Goal: Transaction & Acquisition: Subscribe to service/newsletter

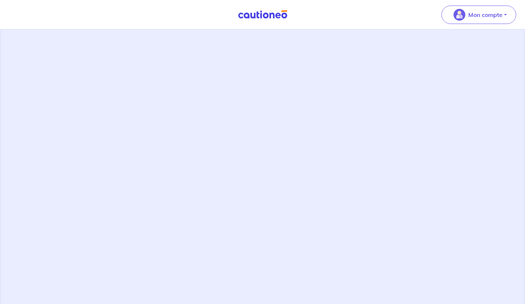
scroll to position [192, 0]
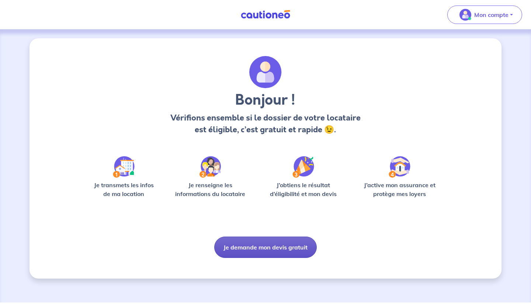
click at [237, 252] on button "Je demande mon devis gratuit" at bounding box center [265, 247] width 102 height 21
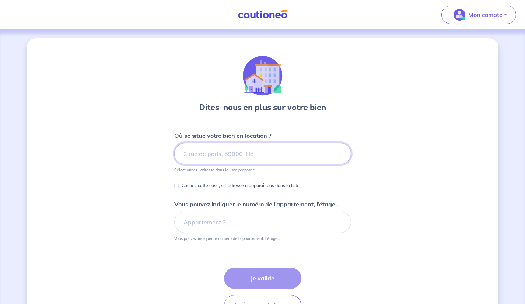
click at [189, 151] on input at bounding box center [262, 153] width 177 height 21
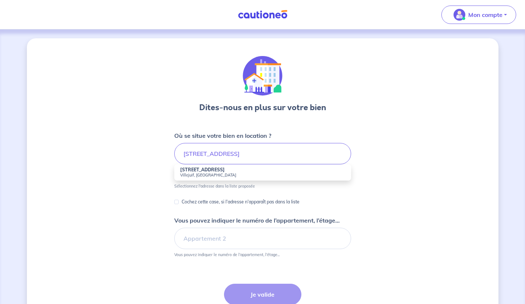
click at [263, 170] on li "[STREET_ADDRESS]" at bounding box center [262, 172] width 177 height 16
type input "[STREET_ADDRESS]"
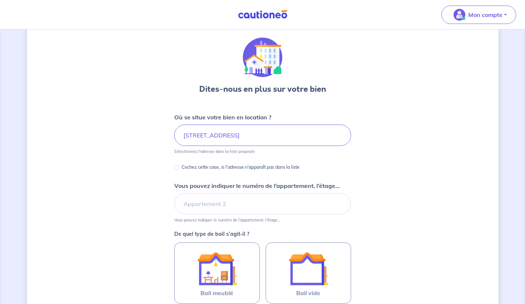
scroll to position [43, 0]
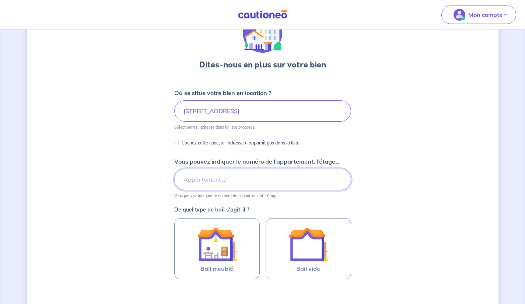
click at [191, 182] on input "Vous pouvez indiquer le numéro de l’appartement, l’étage..." at bounding box center [262, 179] width 177 height 21
type input "E"
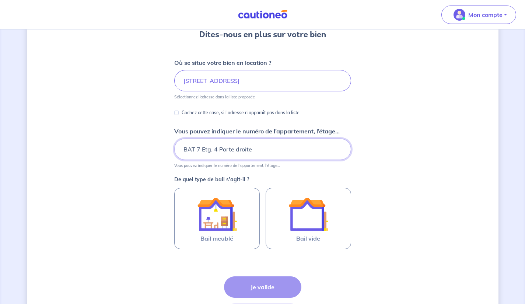
scroll to position [104, 0]
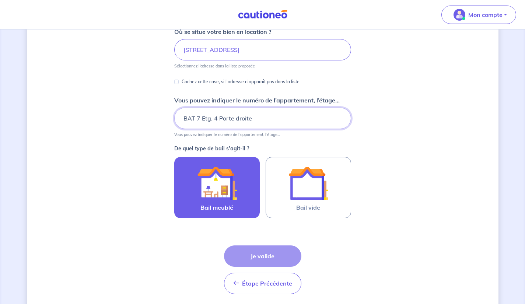
type input "BAT 7 Etg. 4 Porte droite"
click at [206, 192] on img at bounding box center [217, 183] width 40 height 40
click at [0, 0] on input "Bail meublé" at bounding box center [0, 0] width 0 height 0
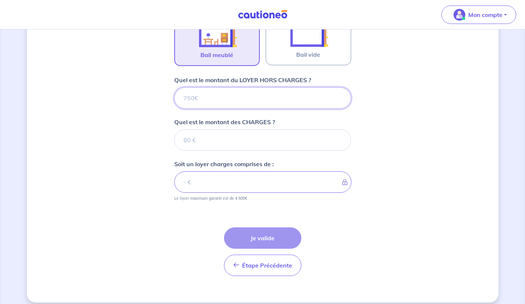
scroll to position [264, 0]
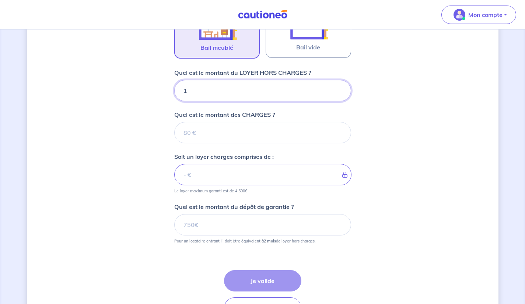
type input "12"
type input "1200"
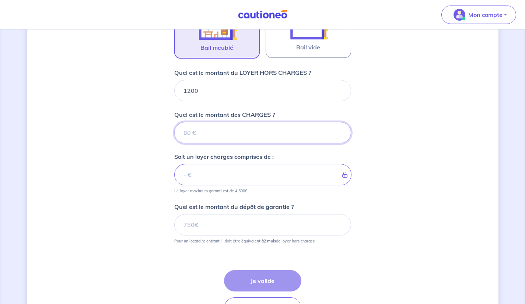
click at [188, 132] on input "Quel est le montant des CHARGES ?" at bounding box center [262, 132] width 177 height 21
type input "49"
type input "1249"
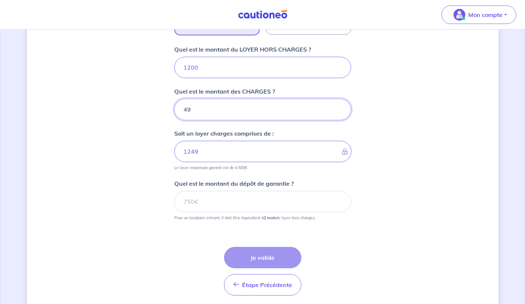
scroll to position [289, 0]
type input "49"
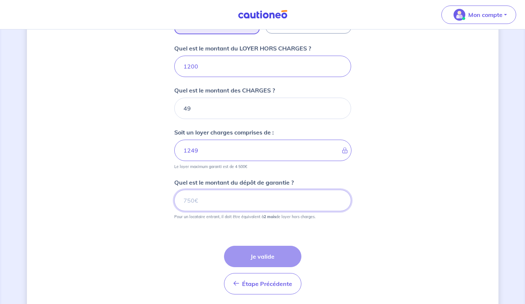
click at [196, 201] on input "Quel est le montant du dépôt de garantie ?" at bounding box center [262, 200] width 177 height 21
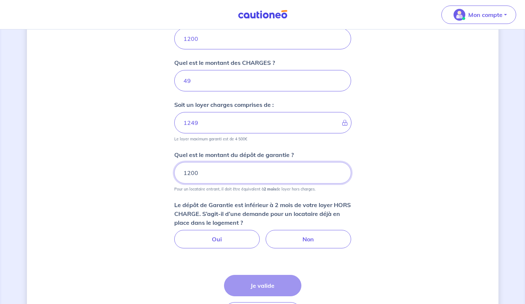
scroll to position [319, 0]
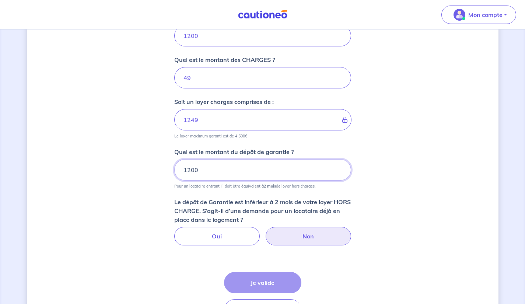
type input "1200"
click at [324, 234] on label "Non" at bounding box center [309, 236] width 86 height 18
click at [265, 232] on input "Non" at bounding box center [262, 229] width 5 height 5
radio input "true"
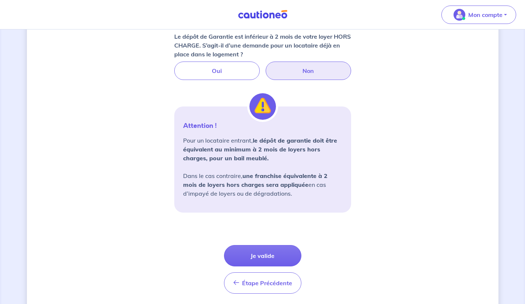
scroll to position [485, 0]
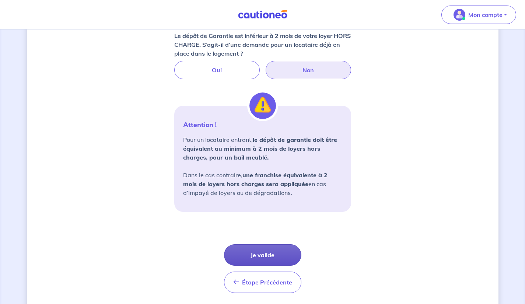
click at [267, 252] on button "Je valide" at bounding box center [262, 254] width 77 height 21
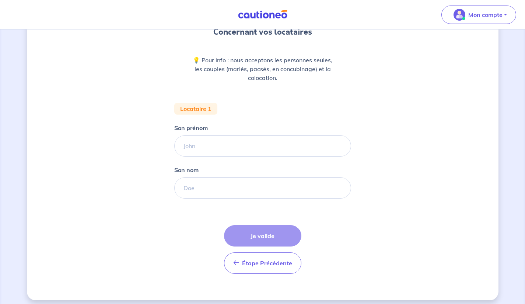
scroll to position [79, 0]
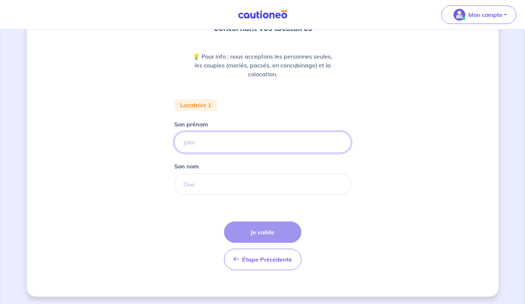
click at [189, 138] on input "Son prénom" at bounding box center [262, 142] width 177 height 21
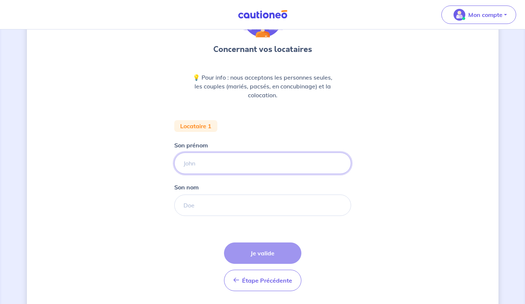
scroll to position [66, 0]
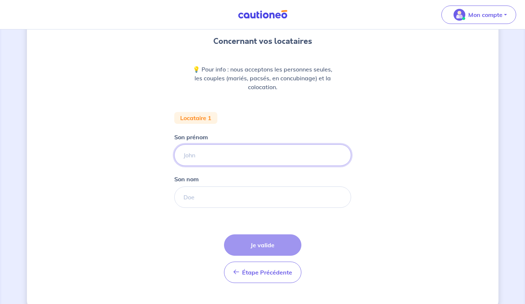
click at [189, 157] on input "Son prénom" at bounding box center [262, 154] width 177 height 21
click at [260, 152] on input "PONSINET" at bounding box center [262, 154] width 177 height 21
type input "P"
type input "[PERSON_NAME]"
click at [288, 195] on input "Son nom" at bounding box center [262, 197] width 177 height 21
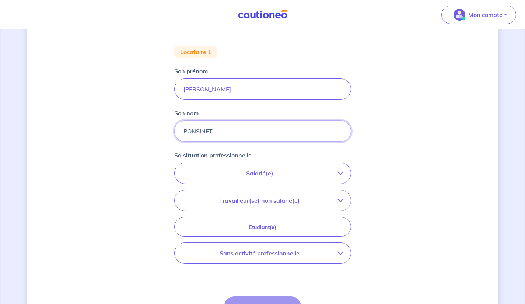
scroll to position [135, 0]
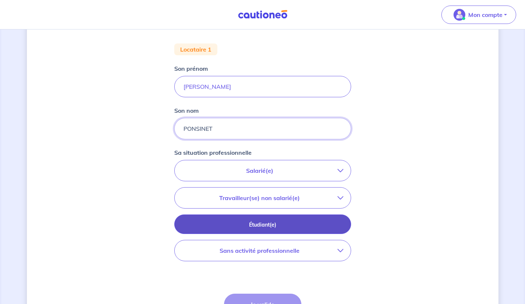
type input "PONSINET"
click at [330, 225] on p "Étudiant(e)" at bounding box center [263, 225] width 158 height 8
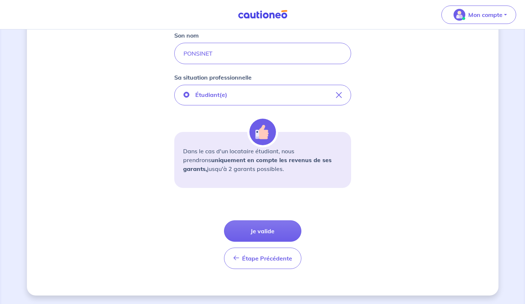
scroll to position [210, 0]
click at [283, 229] on button "Je valide" at bounding box center [262, 230] width 77 height 21
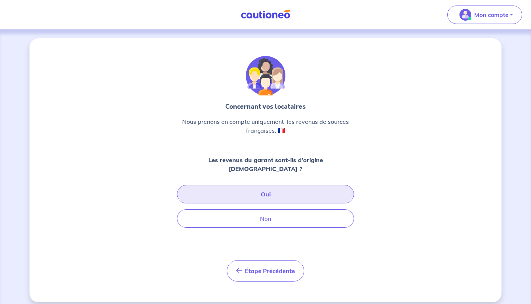
click at [325, 187] on button "Oui" at bounding box center [265, 194] width 177 height 18
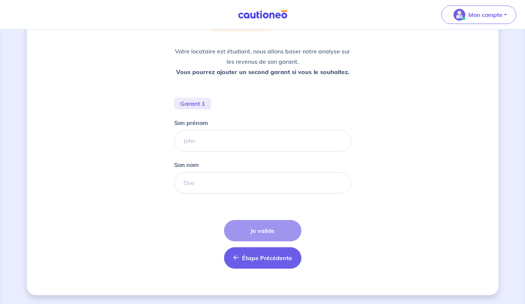
click at [281, 257] on span "Étape Précédente" at bounding box center [267, 257] width 50 height 7
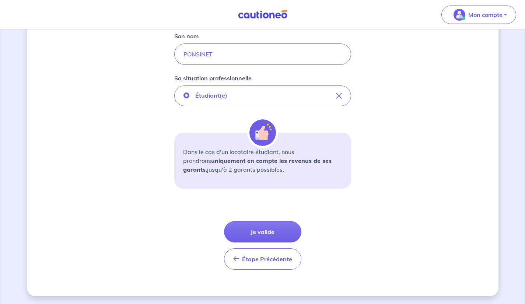
scroll to position [210, 0]
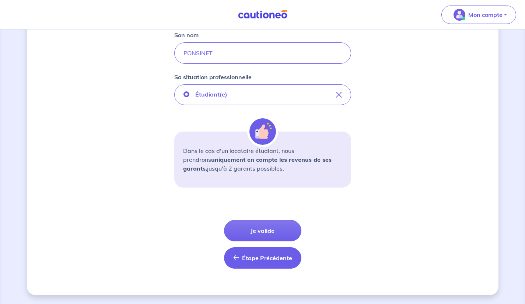
click at [278, 255] on span "Étape Précédente" at bounding box center [267, 257] width 50 height 7
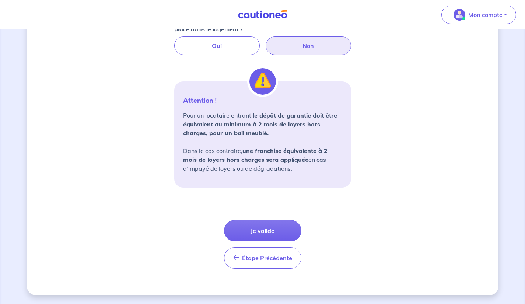
scroll to position [508, 0]
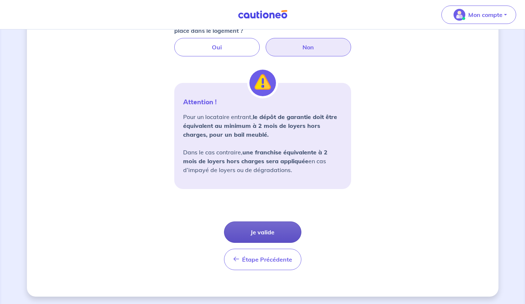
click at [283, 229] on button "Je valide" at bounding box center [262, 232] width 77 height 21
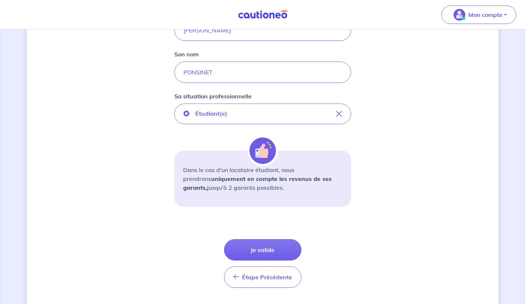
scroll to position [192, 0]
click at [242, 252] on button "Je valide" at bounding box center [262, 249] width 77 height 21
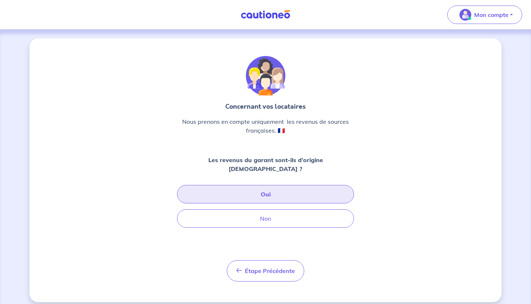
click at [212, 188] on button "Oui" at bounding box center [265, 194] width 177 height 18
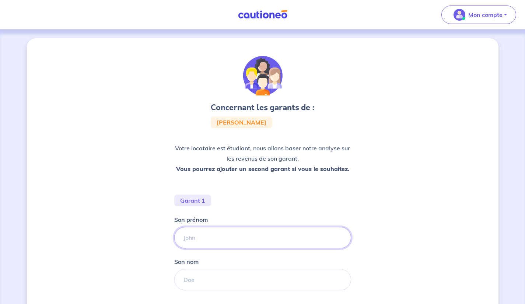
click at [194, 238] on input "Son prénom" at bounding box center [262, 237] width 177 height 21
type input "B"
type input "[PERSON_NAME]"
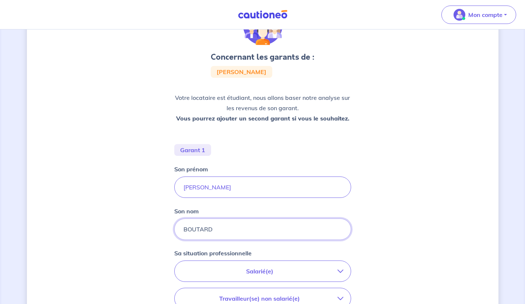
scroll to position [104, 0]
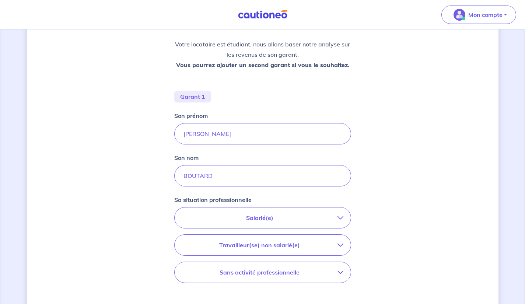
click at [320, 216] on p "Salarié(e)" at bounding box center [260, 217] width 156 height 9
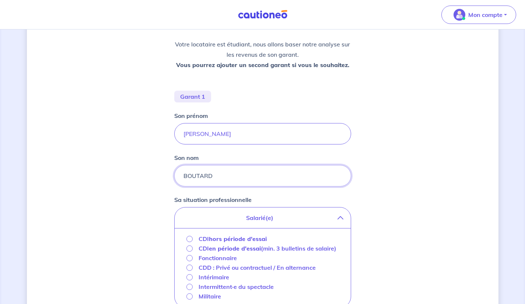
click at [275, 172] on input "BOUTARD" at bounding box center [262, 175] width 177 height 21
type input "B"
click at [424, 240] on div "Concernant les garants de : Andrea Ponsinet Votre locataire est étudiant, nous …" at bounding box center [263, 202] width 472 height 536
click at [255, 241] on strong "hors période d'essai" at bounding box center [238, 238] width 58 height 7
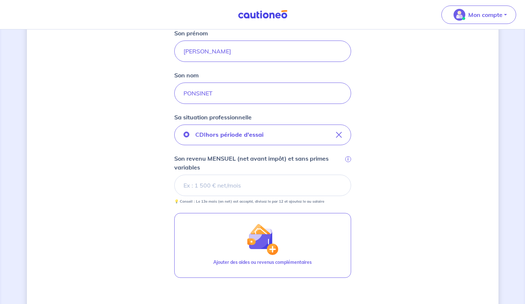
scroll to position [189, 0]
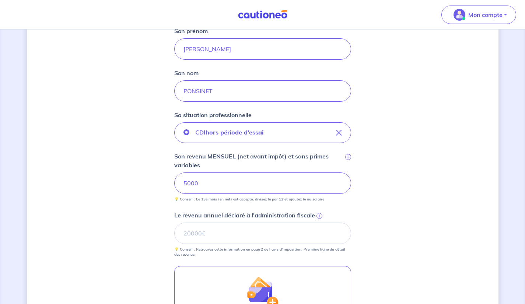
click at [414, 197] on div "Concernant les garants de : Andrea Ponsinet Votre locataire est étudiant, nous …" at bounding box center [263, 146] width 472 height 592
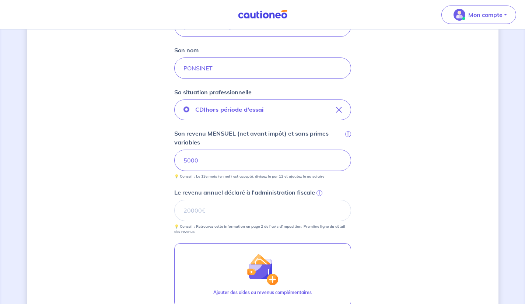
scroll to position [213, 0]
click at [248, 67] on input "PONSINET" at bounding box center [262, 66] width 177 height 21
type input "P"
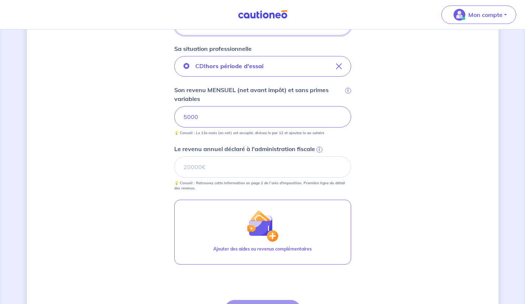
scroll to position [255, 0]
type input "BOUTARD PONSINET"
click at [314, 170] on input "Le revenu annuel déclaré à l'administration fiscale i" at bounding box center [262, 166] width 177 height 21
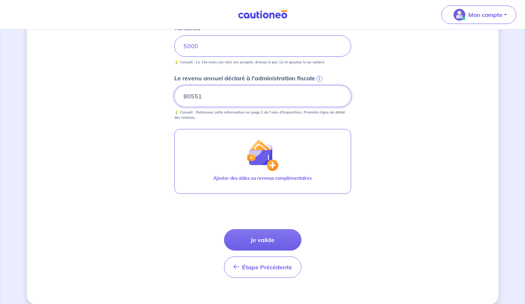
scroll to position [335, 0]
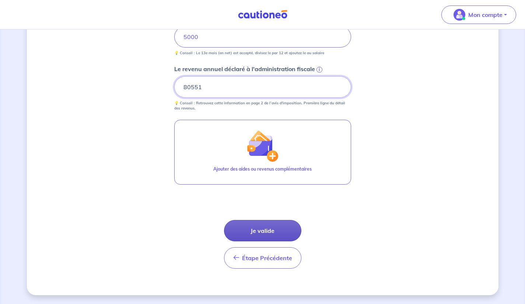
type input "80551"
click at [278, 232] on button "Je valide" at bounding box center [262, 230] width 77 height 21
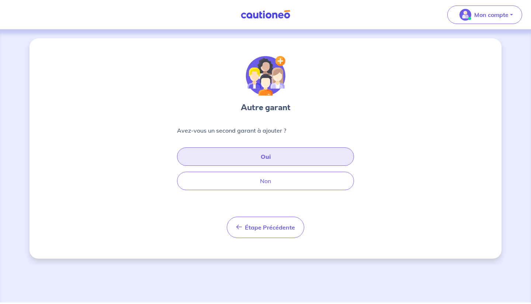
click at [330, 159] on button "Oui" at bounding box center [265, 156] width 177 height 18
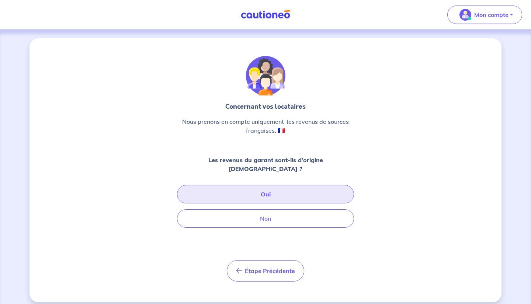
click at [316, 187] on button "Oui" at bounding box center [265, 194] width 177 height 18
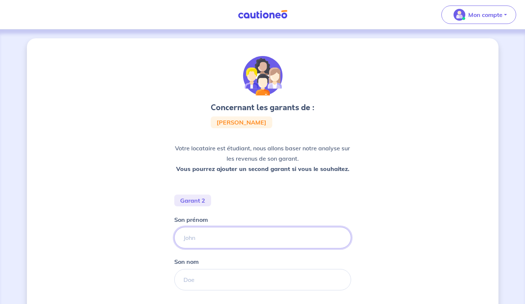
click at [293, 236] on input "Son prénom" at bounding box center [262, 237] width 177 height 21
type input "a"
type input "[PERSON_NAME]"
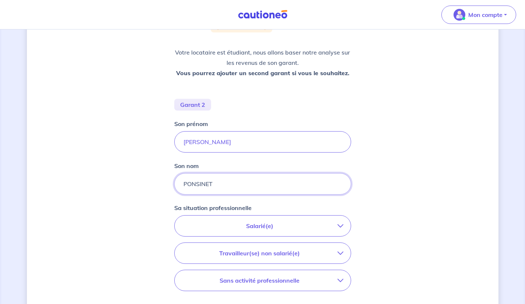
scroll to position [99, 0]
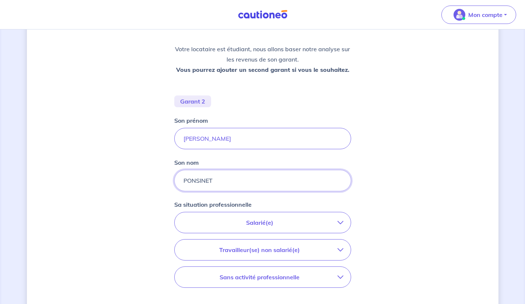
type input "PONSINET"
click at [323, 226] on p "Salarié(e)" at bounding box center [260, 222] width 156 height 9
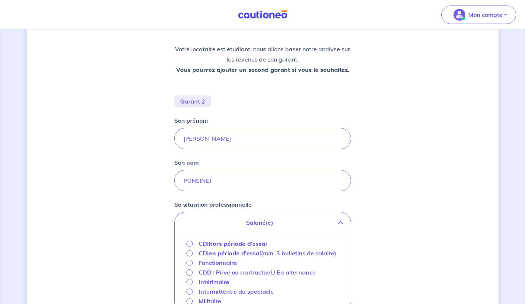
click at [257, 245] on strong "hors période d'essai" at bounding box center [238, 243] width 58 height 7
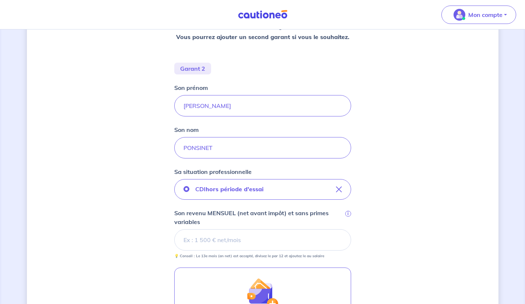
scroll to position [161, 0]
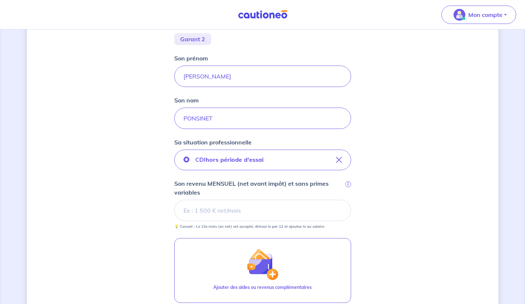
click at [251, 211] on input "Son revenu MENSUEL (net avant impôt) et sans primes variables i" at bounding box center [262, 210] width 177 height 21
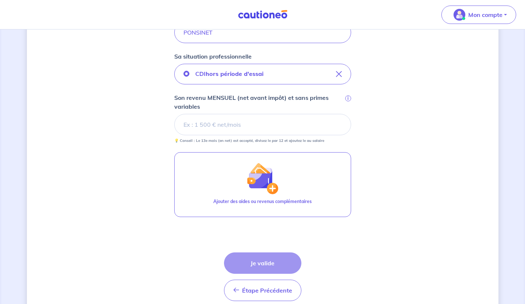
scroll to position [247, 0]
click at [242, 126] on input "Son revenu MENSUEL (net avant impôt) et sans primes variables i" at bounding box center [262, 124] width 177 height 21
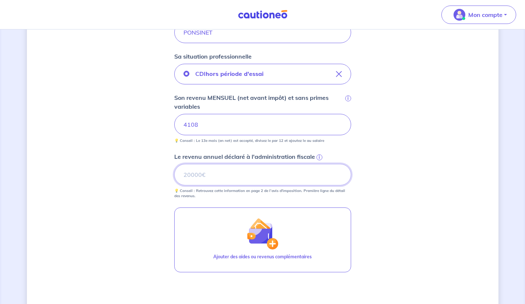
click at [274, 173] on input "Le revenu annuel déclaré à l'administration fiscale i" at bounding box center [262, 174] width 177 height 21
type input "59291"
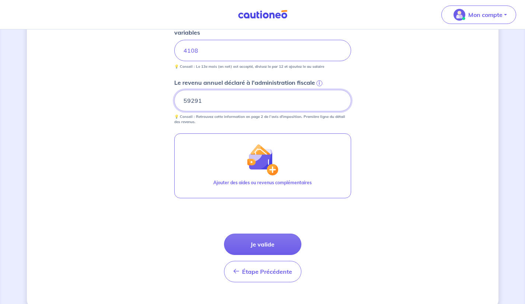
scroll to position [335, 0]
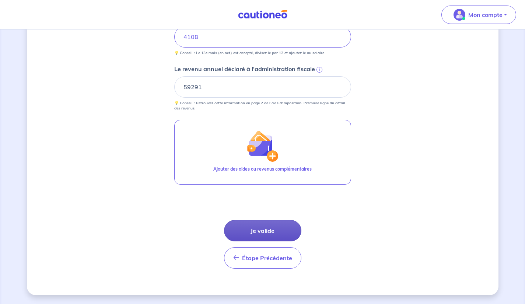
click at [265, 237] on button "Je valide" at bounding box center [262, 230] width 77 height 21
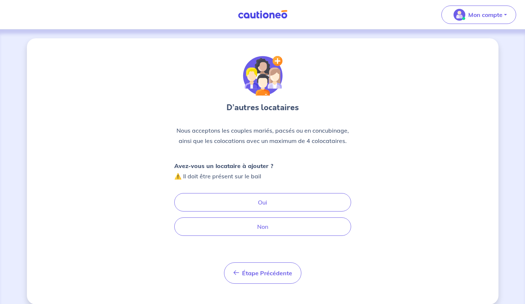
scroll to position [9, 0]
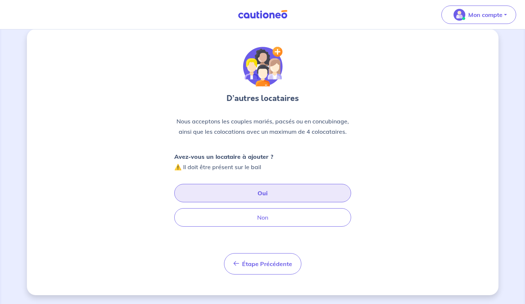
click at [293, 193] on button "Oui" at bounding box center [262, 193] width 177 height 18
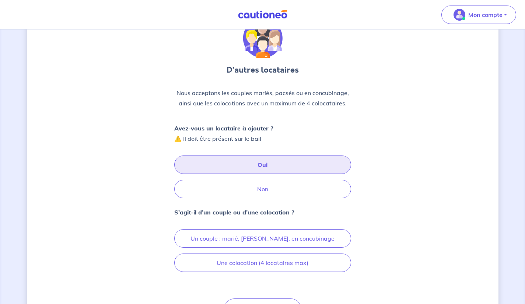
scroll to position [83, 0]
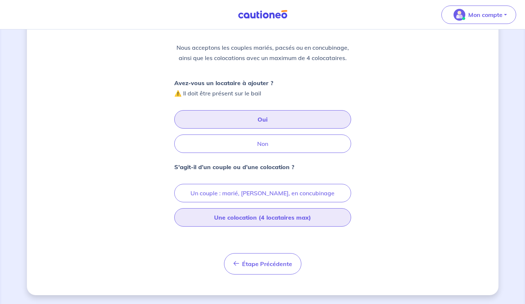
click at [317, 220] on button "Une colocation (4 locataires max)" at bounding box center [262, 217] width 177 height 18
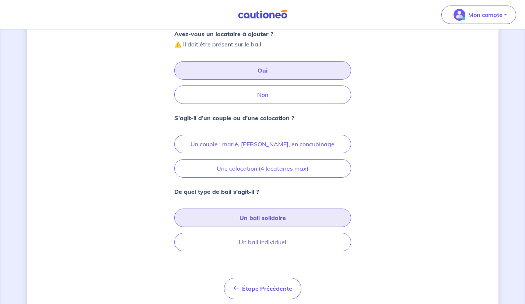
click at [314, 220] on button "Un bail solidaire" at bounding box center [262, 218] width 177 height 18
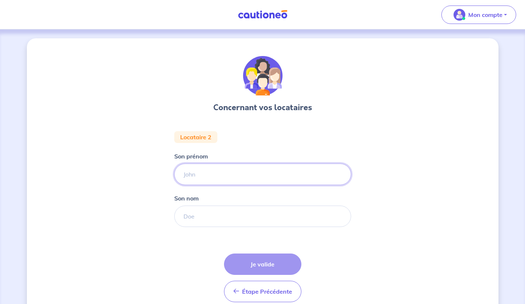
click at [313, 175] on input "Son prénom" at bounding box center [262, 174] width 177 height 21
type input "V"
type input "ELOISE"
click at [322, 215] on input "Son nom" at bounding box center [262, 216] width 177 height 21
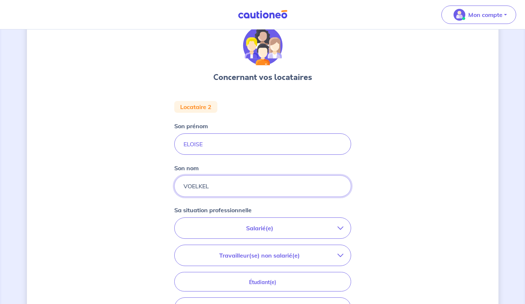
scroll to position [54, 0]
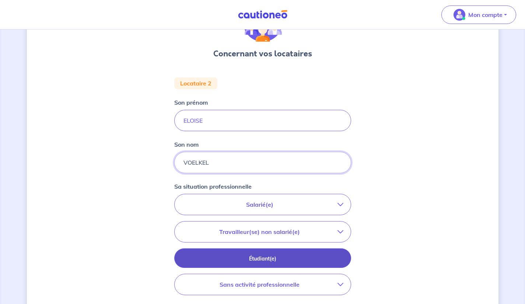
type input "VOELKEL"
click at [327, 258] on p "Étudiant(e)" at bounding box center [263, 259] width 158 height 8
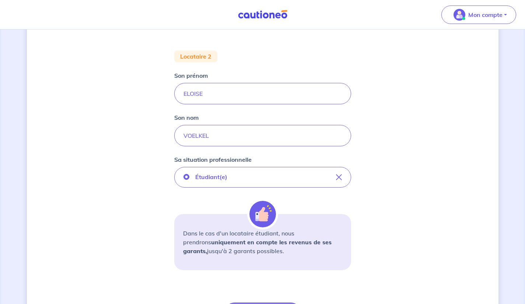
scroll to position [163, 0]
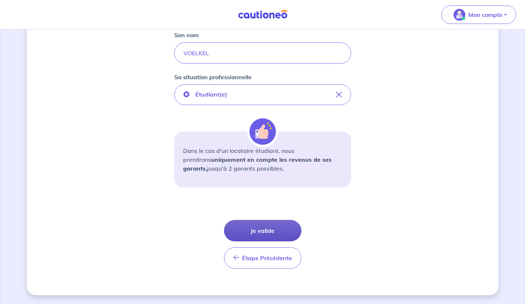
click at [279, 233] on button "Je valide" at bounding box center [262, 230] width 77 height 21
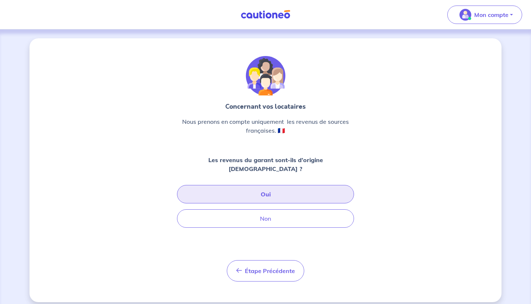
click at [328, 185] on button "Oui" at bounding box center [265, 194] width 177 height 18
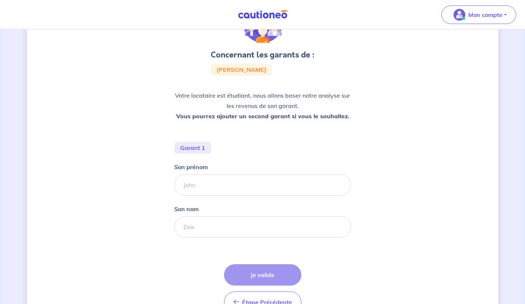
scroll to position [50, 0]
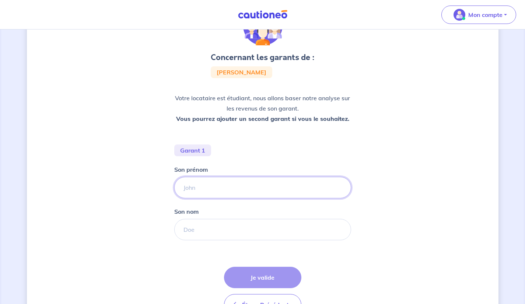
click at [322, 186] on input "Son prénom" at bounding box center [262, 187] width 177 height 21
type input "s"
click at [210, 227] on input "Son nom" at bounding box center [262, 229] width 177 height 21
click at [233, 190] on input "SPETZ" at bounding box center [262, 187] width 177 height 21
type input "S"
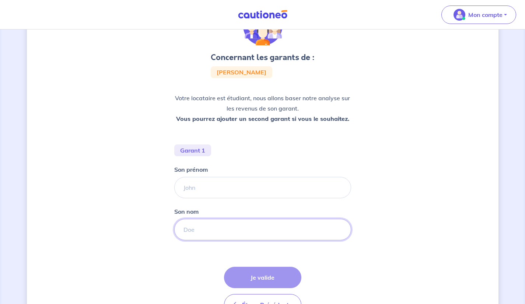
click at [219, 226] on input "Son nom" at bounding box center [262, 229] width 177 height 21
type input "SPETZ"
click at [227, 188] on input "Son prénom" at bounding box center [262, 187] width 177 height 21
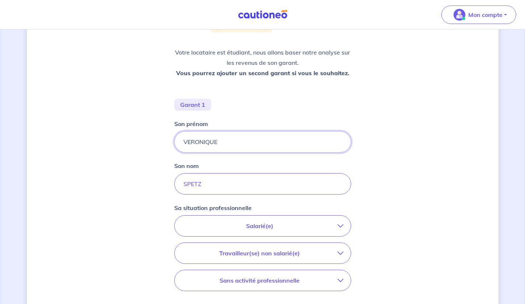
scroll to position [137, 0]
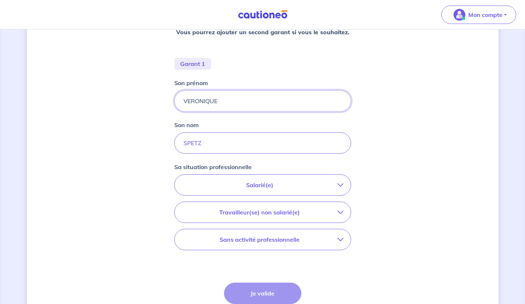
type input "VERONIQUE"
click at [327, 183] on p "Salarié(e)" at bounding box center [260, 185] width 156 height 9
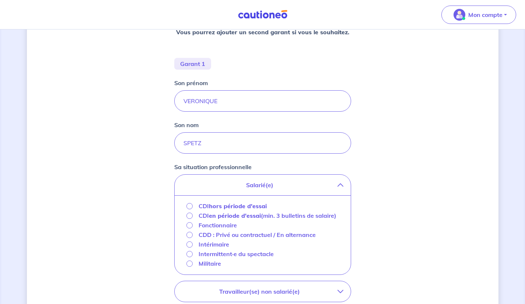
click at [255, 205] on strong "hors période d'essai" at bounding box center [238, 205] width 58 height 7
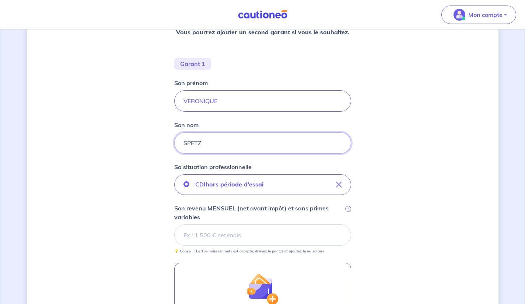
click at [242, 146] on input "SPETZ" at bounding box center [262, 142] width 177 height 21
type input "SPETZ VOELKEL"
click at [257, 238] on input "Son revenu MENSUEL (net avant impôt) et sans primes variables i" at bounding box center [262, 234] width 177 height 21
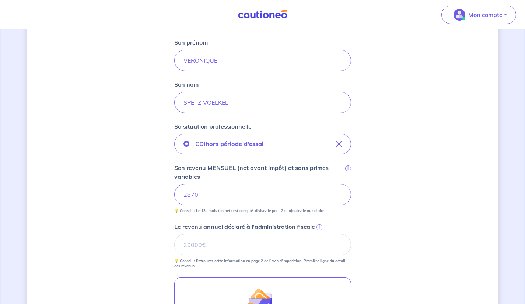
scroll to position [176, 0]
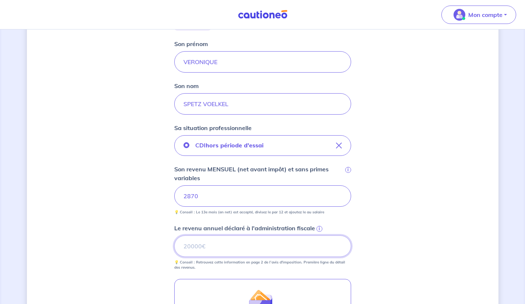
click at [242, 249] on input "Le revenu annuel déclaré à l'administration fiscale i" at bounding box center [262, 246] width 177 height 21
type input "33565"
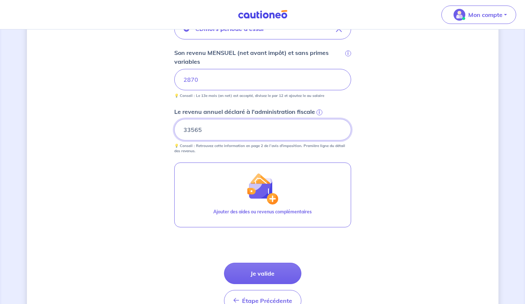
scroll to position [292, 0]
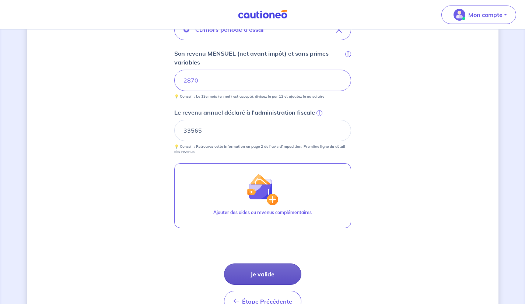
click at [274, 275] on button "Je valide" at bounding box center [262, 274] width 77 height 21
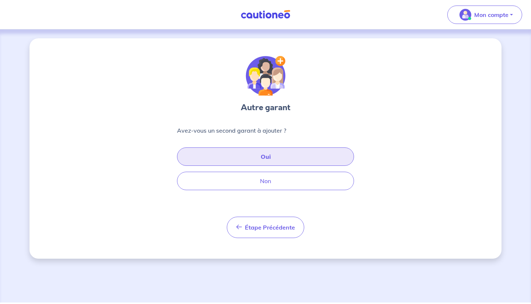
click at [292, 160] on button "Oui" at bounding box center [265, 156] width 177 height 18
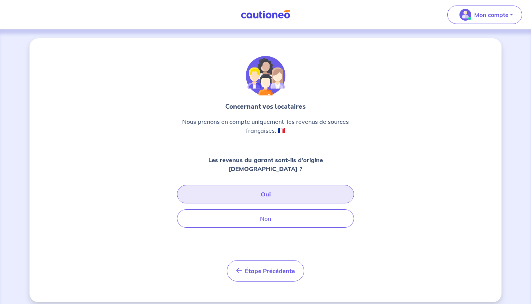
click at [290, 188] on button "Oui" at bounding box center [265, 194] width 177 height 18
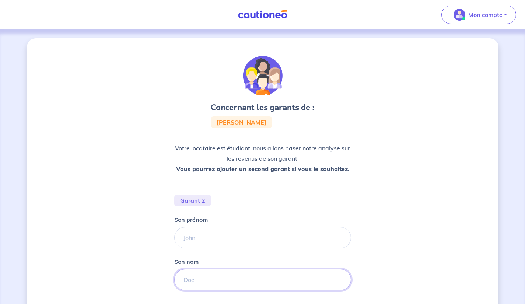
click at [224, 280] on input "Son nom" at bounding box center [262, 279] width 177 height 21
type input "VOELKEL"
click at [222, 237] on input "Son prénom" at bounding box center [262, 237] width 177 height 21
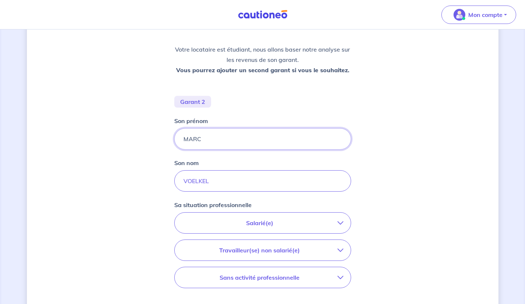
scroll to position [98, 0]
type input "MARC"
click at [313, 225] on p "Salarié(e)" at bounding box center [260, 223] width 156 height 9
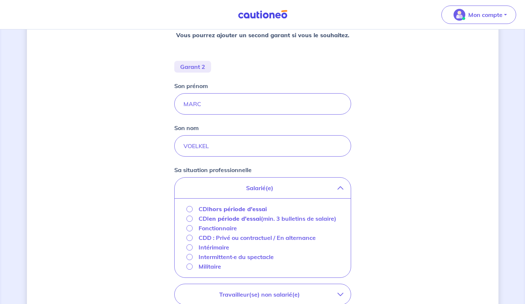
scroll to position [134, 0]
click at [258, 209] on strong "hors période d'essai" at bounding box center [238, 208] width 58 height 7
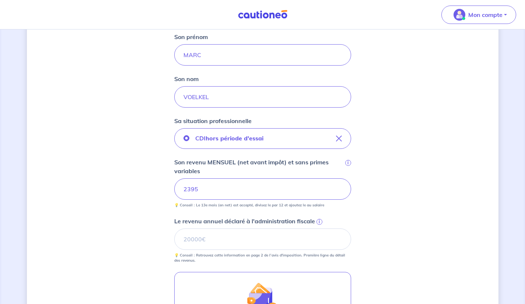
scroll to position [185, 0]
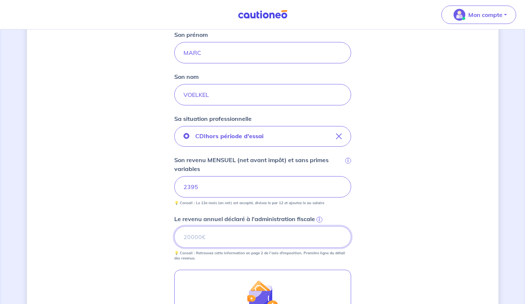
click at [318, 235] on input "Le revenu annuel déclaré à l'administration fiscale i" at bounding box center [262, 236] width 177 height 21
type input "34771"
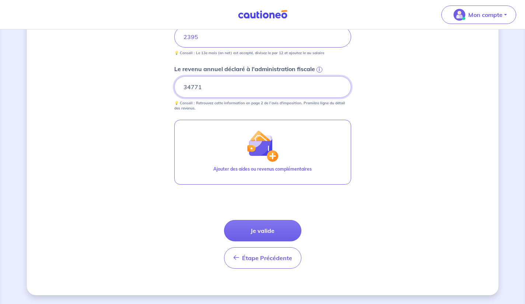
scroll to position [332, 0]
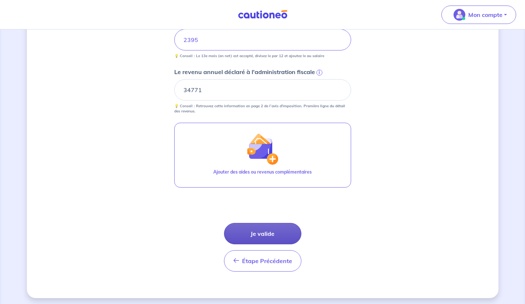
click at [253, 231] on button "Je valide" at bounding box center [262, 233] width 77 height 21
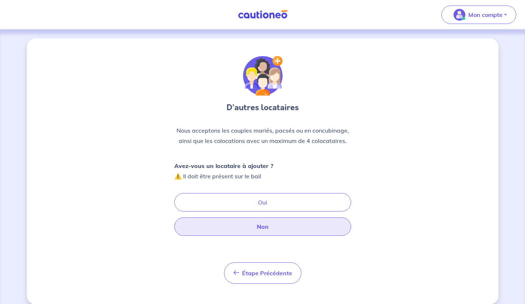
click at [205, 230] on button "Non" at bounding box center [262, 226] width 177 height 18
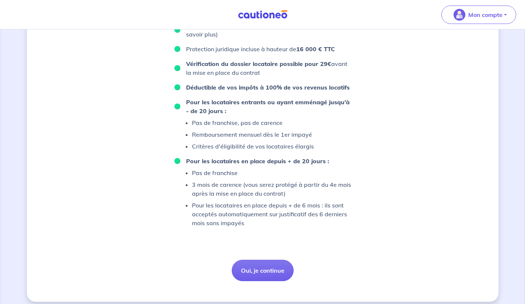
scroll to position [474, 0]
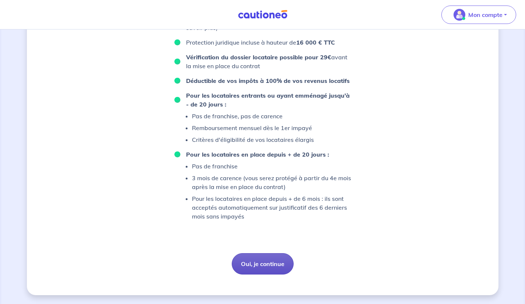
click at [256, 264] on button "Oui, je continue" at bounding box center [263, 263] width 62 height 21
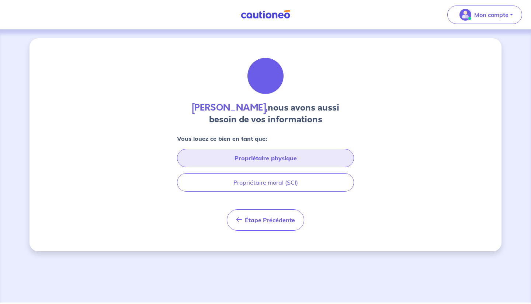
click at [220, 163] on button "Propriétaire physique" at bounding box center [265, 158] width 177 height 18
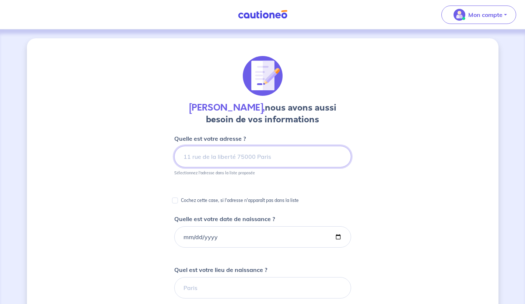
click at [188, 158] on input at bounding box center [262, 156] width 177 height 21
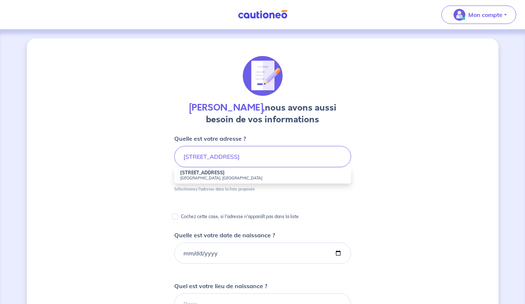
click at [291, 176] on small "94800 Villejuif, France" at bounding box center [262, 177] width 165 height 5
type input "101 Avenue de la République, 94800 Villejuif, France"
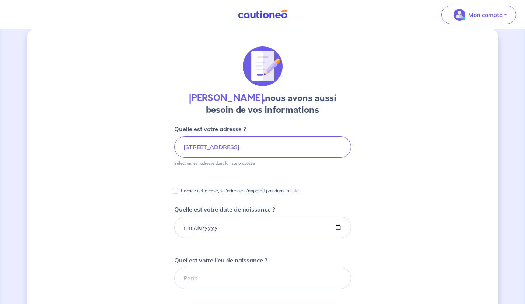
scroll to position [39, 0]
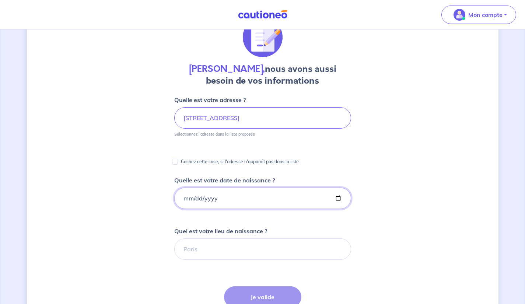
click at [185, 198] on input "Quelle est votre date de naissance ?" at bounding box center [262, 198] width 177 height 21
type input "1985-06-02"
click at [324, 246] on input "Quel est votre lieu de naissance ?" at bounding box center [262, 248] width 177 height 21
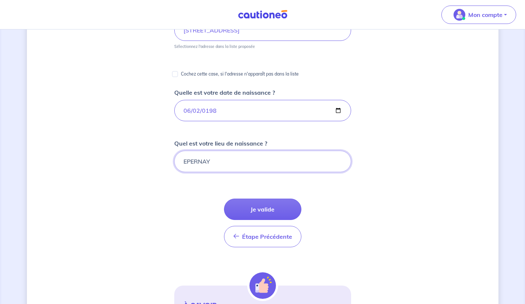
scroll to position [126, 0]
type input "EPERNAY"
click at [249, 207] on button "Je valide" at bounding box center [262, 209] width 77 height 21
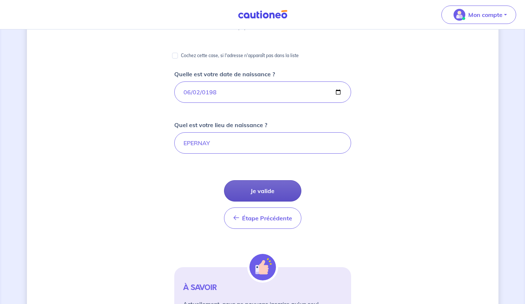
scroll to position [145, 0]
click at [256, 191] on button "Je valide" at bounding box center [262, 190] width 77 height 21
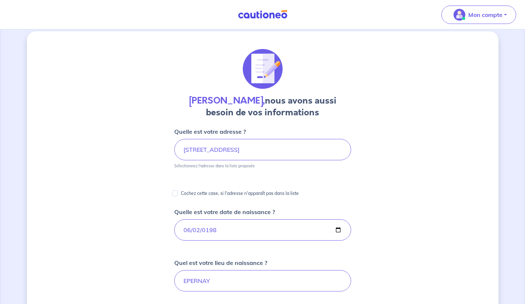
scroll to position [0, 0]
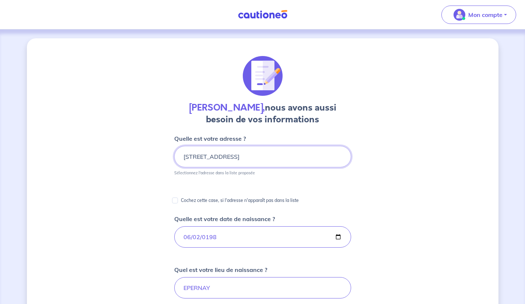
click at [203, 160] on input "101 Avenue de la République, 94800 Villejuif, France" at bounding box center [262, 156] width 177 height 21
click at [337, 158] on input "101 Avenue de la République, 94800 Villejuif, France" at bounding box center [262, 156] width 177 height 21
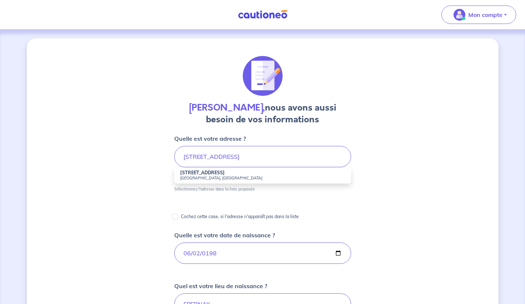
click at [194, 176] on small "94800 Villejuif, France" at bounding box center [262, 177] width 165 height 5
type input "101 Avenue de la République, 94800 Villejuif, France"
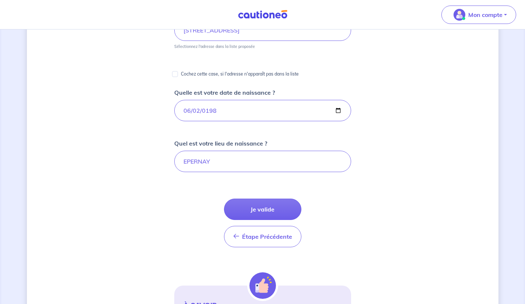
scroll to position [134, 0]
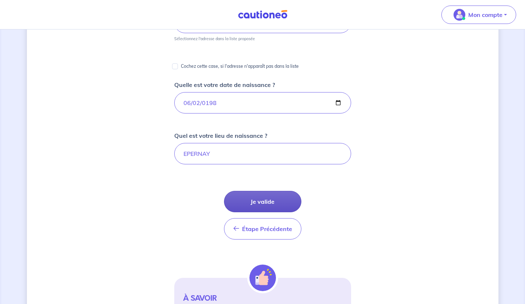
click at [251, 200] on button "Je valide" at bounding box center [262, 201] width 77 height 21
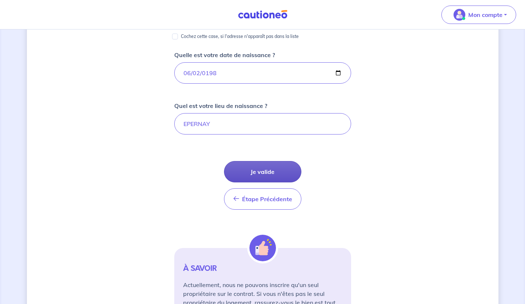
scroll to position [165, 0]
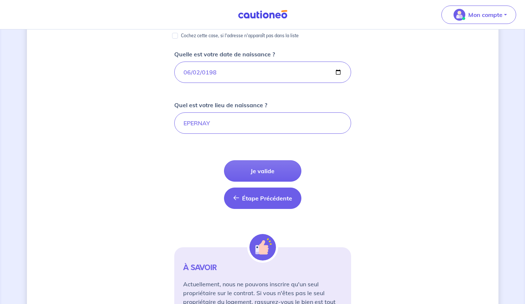
click at [242, 199] on button "Étape Précédente Précédent" at bounding box center [262, 198] width 77 height 21
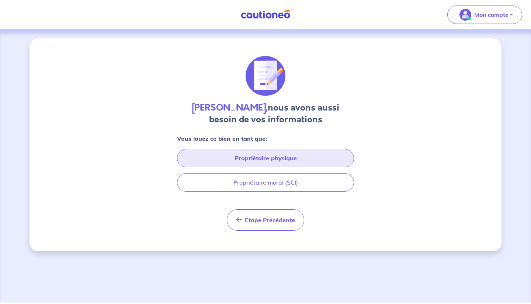
click at [204, 158] on button "Propriétaire physique" at bounding box center [265, 158] width 177 height 18
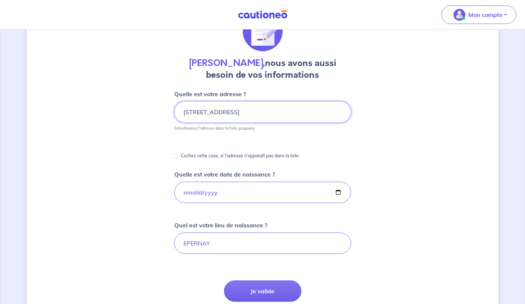
scroll to position [45, 0]
click at [341, 108] on input "101 Avenue de la République, 94800 Villejuif, France" at bounding box center [262, 111] width 177 height 21
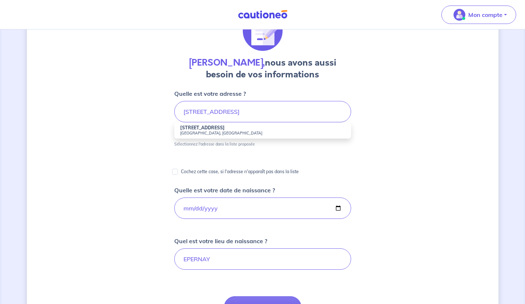
click at [194, 131] on small "94800 Villejuif, France" at bounding box center [262, 132] width 165 height 5
type input "101 Avenue de la République, 94800 Villejuif, France"
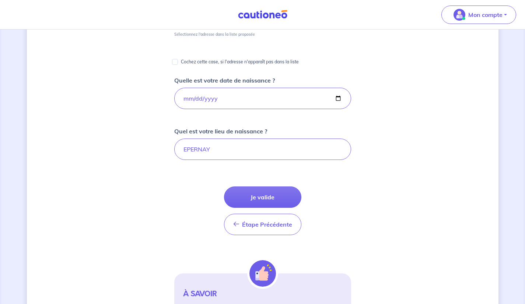
scroll to position [139, 0]
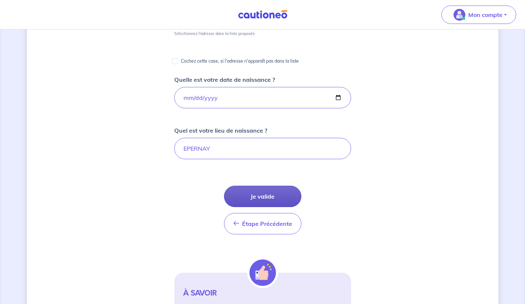
click at [249, 198] on button "Je valide" at bounding box center [262, 196] width 77 height 21
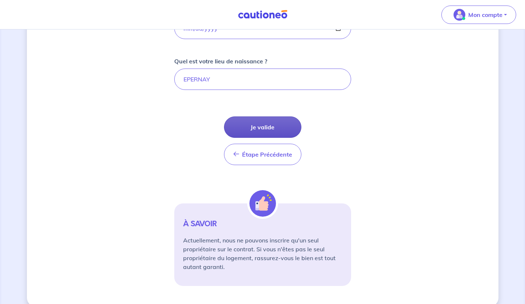
scroll to position [210, 0]
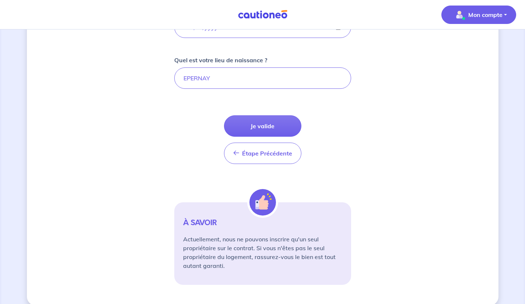
click at [493, 13] on p "Mon compte" at bounding box center [485, 14] width 34 height 9
click at [454, 118] on div "Quentin Gilbert, nous avons aussi besoin de vos informations Quelle est votre a…" at bounding box center [263, 67] width 472 height 477
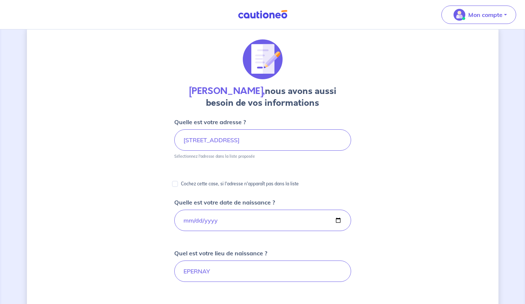
scroll to position [0, 0]
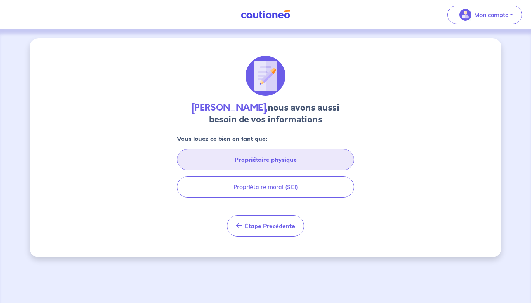
click at [218, 160] on button "Propriétaire physique" at bounding box center [265, 159] width 177 height 21
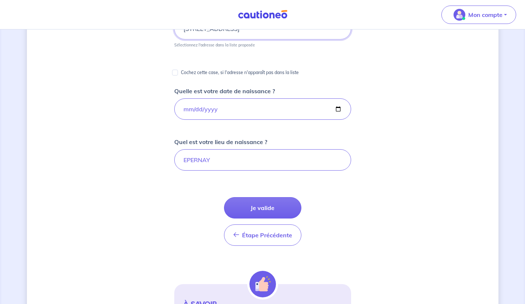
scroll to position [128, 0]
click at [255, 206] on button "Je valide" at bounding box center [262, 207] width 77 height 21
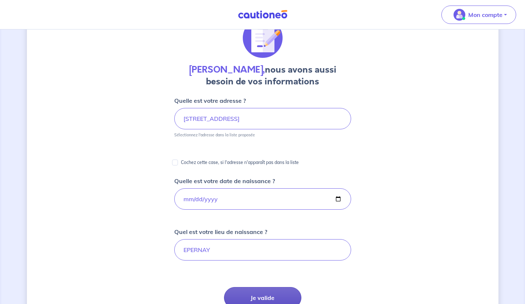
scroll to position [0, 0]
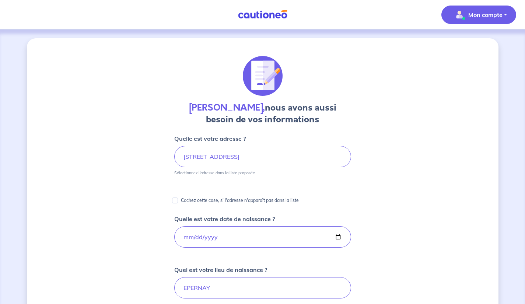
click at [482, 15] on p "Mon compte" at bounding box center [485, 14] width 34 height 9
click at [454, 43] on link "Mes informations" at bounding box center [471, 46] width 59 height 12
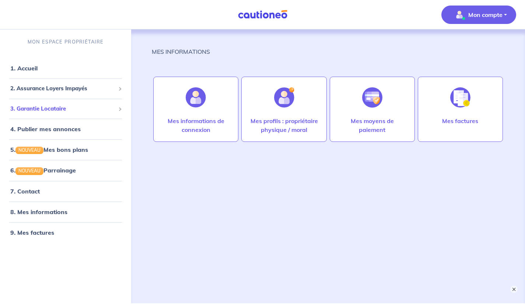
click at [32, 99] on li "3. Garantie Locataire Tester un dossier Suivre mes dossiers Valider un locatair…" at bounding box center [65, 109] width 125 height 20
click at [35, 89] on span "2. Assurance Loyers Impayés" at bounding box center [62, 88] width 105 height 8
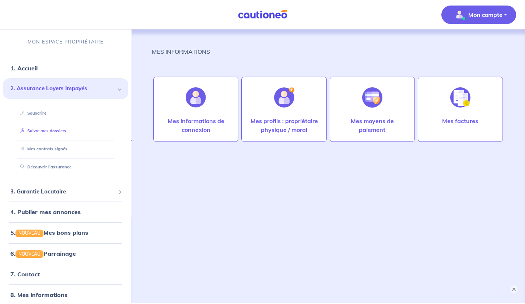
click at [40, 133] on link "Suivre mes dossiers" at bounding box center [41, 130] width 49 height 5
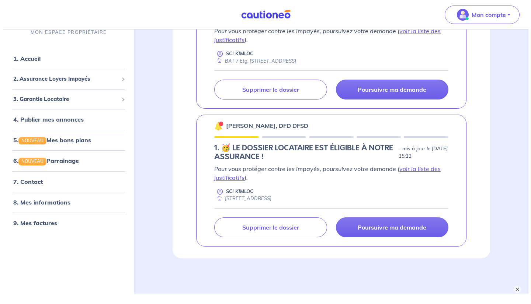
scroll to position [186, 0]
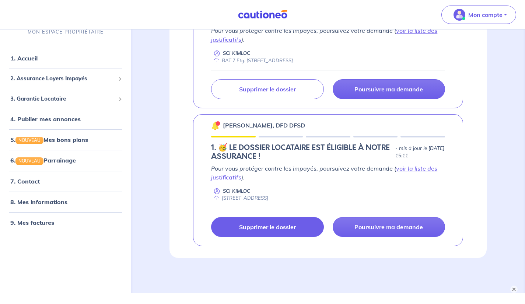
click at [250, 232] on link "Supprimer le dossier" at bounding box center [267, 227] width 112 height 20
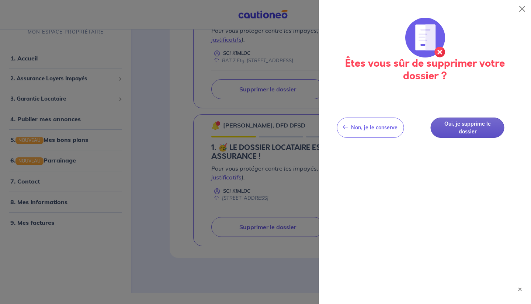
click at [489, 133] on button "Oui, je supprime le dossier" at bounding box center [468, 128] width 74 height 20
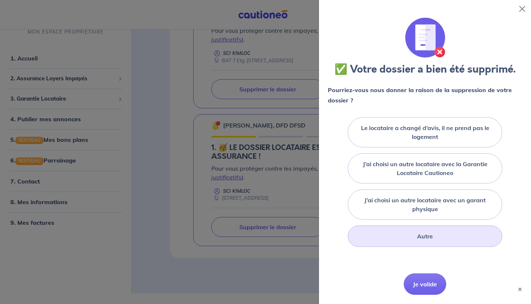
click at [461, 240] on div "Autre" at bounding box center [425, 236] width 154 height 21
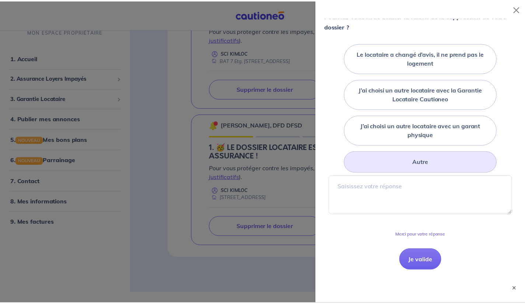
scroll to position [74, 0]
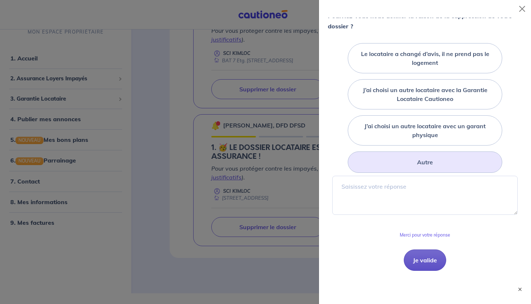
click at [431, 262] on button "Je valide" at bounding box center [425, 260] width 42 height 21
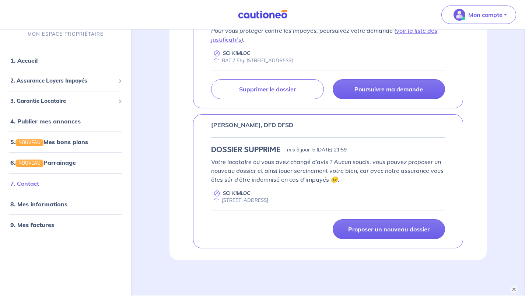
click at [31, 186] on link "7. Contact" at bounding box center [24, 183] width 29 height 7
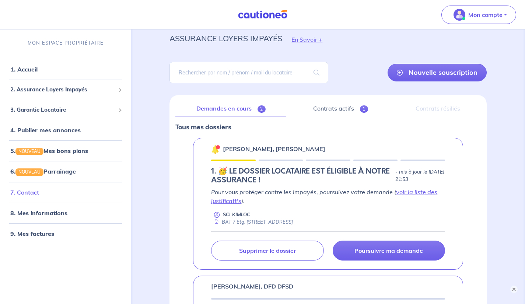
scroll to position [48, 0]
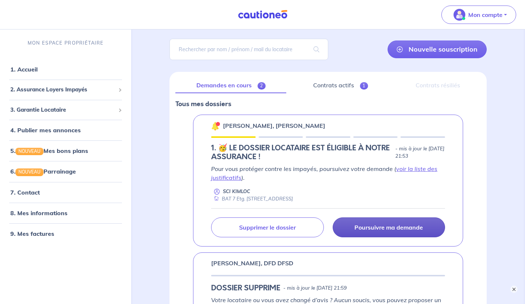
click at [424, 231] on link "Poursuivre ma demande" at bounding box center [389, 227] width 112 height 20
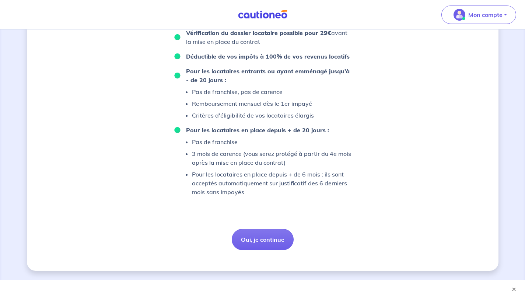
scroll to position [497, 0]
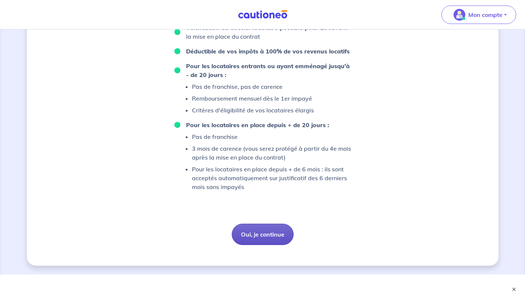
click at [261, 233] on button "Oui, je continue" at bounding box center [263, 234] width 62 height 21
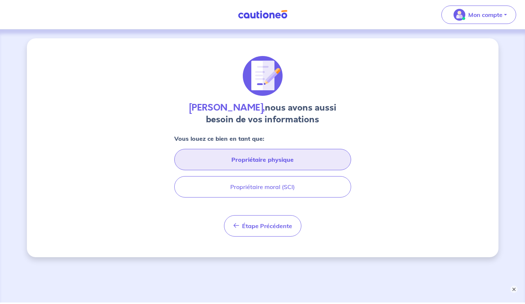
click at [202, 159] on button "Propriétaire physique" at bounding box center [262, 159] width 177 height 21
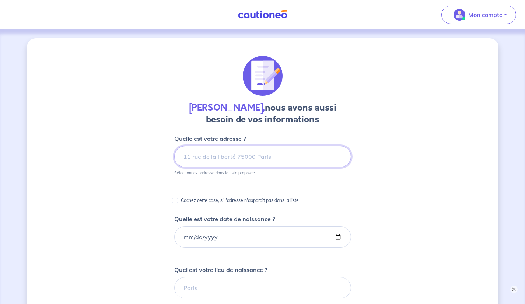
click at [192, 157] on input at bounding box center [262, 156] width 177 height 21
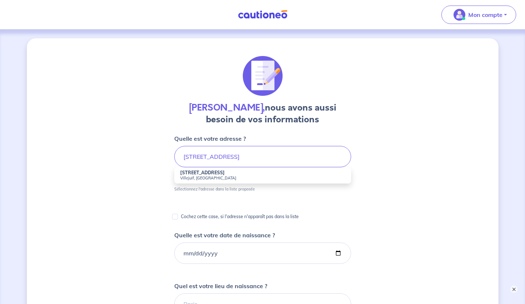
click at [198, 175] on strong "101 Avenue de la République" at bounding box center [202, 173] width 45 height 6
type input "101 Avenue de la République, Villejuif, France"
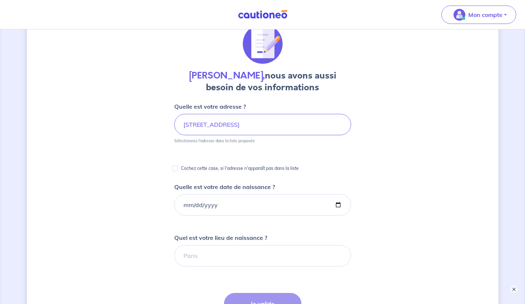
scroll to position [65, 0]
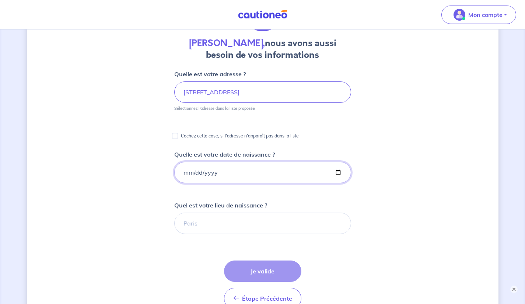
click at [185, 173] on input "Quelle est votre date de naissance ?" at bounding box center [262, 172] width 177 height 21
type input "0009-06-02"
type input "1985-06-02"
click at [321, 223] on input "Quel est votre lieu de naissance ?" at bounding box center [262, 223] width 177 height 21
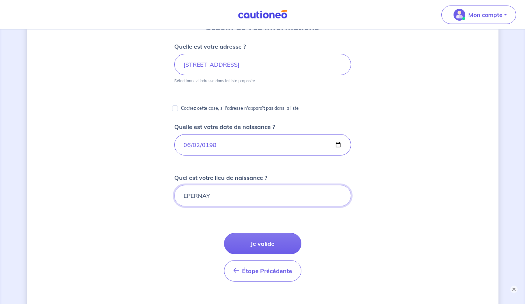
scroll to position [118, 0]
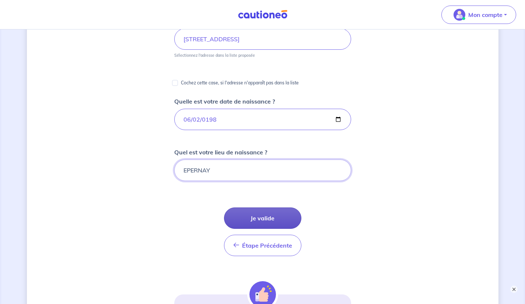
type input "EPERNAY"
click at [276, 218] on button "Je valide" at bounding box center [262, 218] width 77 height 21
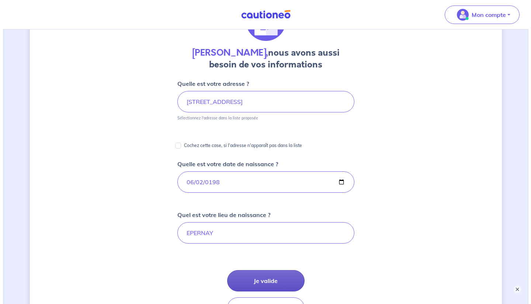
scroll to position [0, 0]
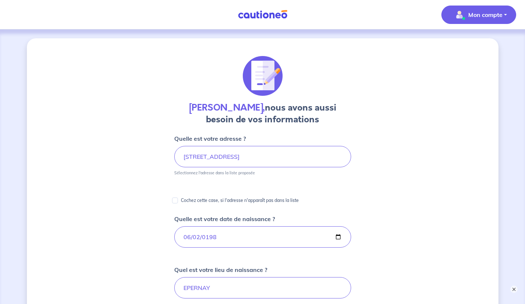
click at [489, 18] on p "Mon compte" at bounding box center [485, 14] width 34 height 9
click at [476, 45] on link "Mes informations" at bounding box center [471, 46] width 59 height 12
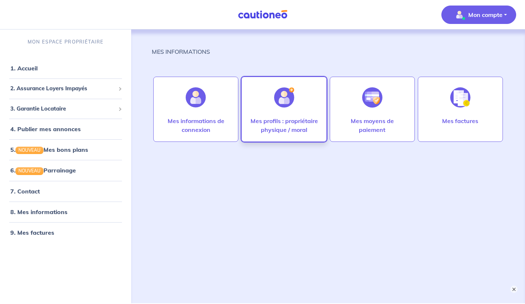
click at [272, 123] on p "Mes profils : propriétaire physique / moral" at bounding box center [284, 125] width 70 height 18
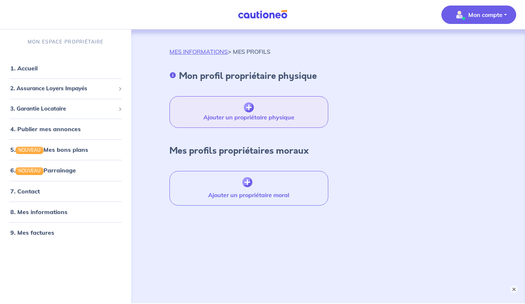
click at [205, 117] on button "Ajouter un propriétaire physique" at bounding box center [249, 112] width 158 height 32
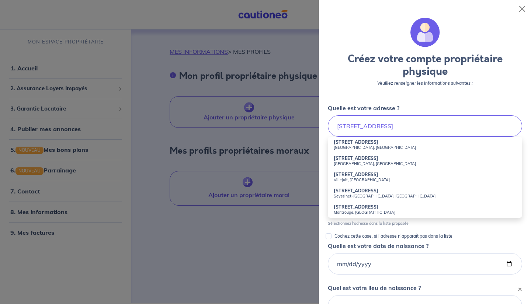
click at [385, 181] on small "Villejuif, [GEOGRAPHIC_DATA]" at bounding box center [425, 179] width 182 height 5
type input "[STREET_ADDRESS]"
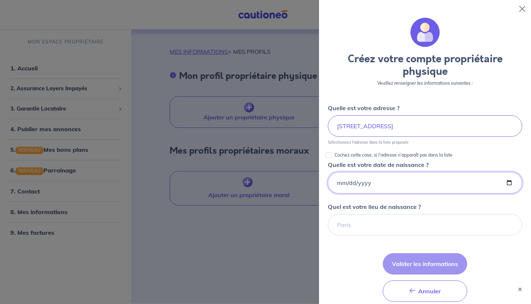
click at [446, 182] on input "Quelle est votre date de naissance ?" at bounding box center [425, 182] width 194 height 21
type input "1985-06-01"
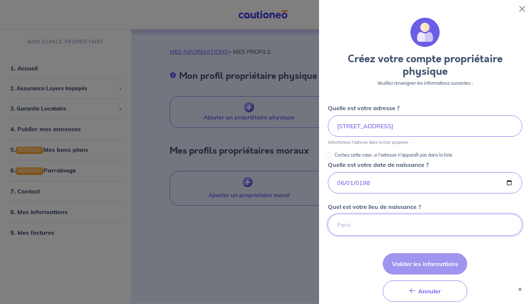
click at [394, 225] on input "Quel est votre lieu de naissance ?" at bounding box center [425, 224] width 194 height 21
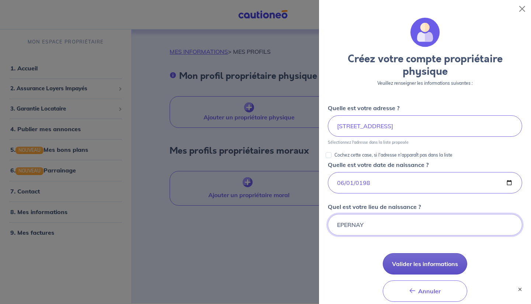
type input "EPERNAY"
click at [440, 262] on button "Valider les informations" at bounding box center [425, 263] width 84 height 21
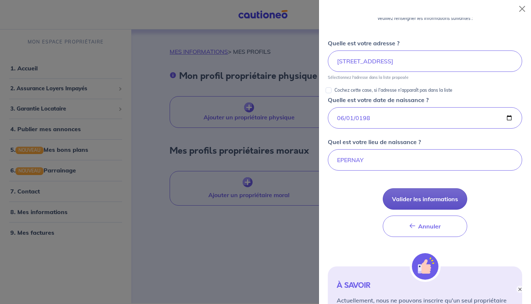
scroll to position [65, 0]
click at [441, 201] on button "Valider les informations" at bounding box center [425, 199] width 84 height 21
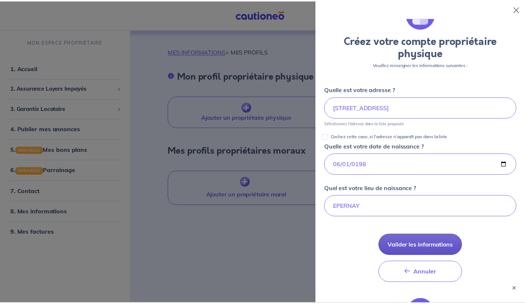
scroll to position [0, 0]
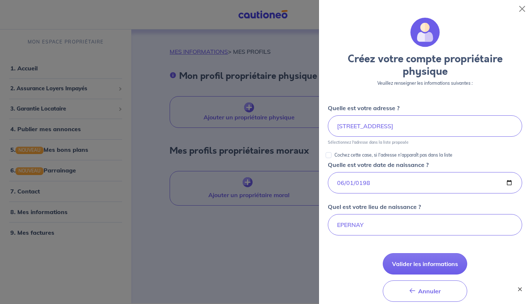
click at [520, 289] on button "×" at bounding box center [519, 289] width 9 height 9
click at [442, 267] on button "Valider les informations" at bounding box center [425, 263] width 84 height 21
click at [349, 181] on input "1985-06-01" at bounding box center [425, 182] width 194 height 21
click at [502, 181] on input "1985-06-01" at bounding box center [425, 182] width 194 height 21
click at [506, 181] on input "1985-05-31" at bounding box center [425, 182] width 194 height 21
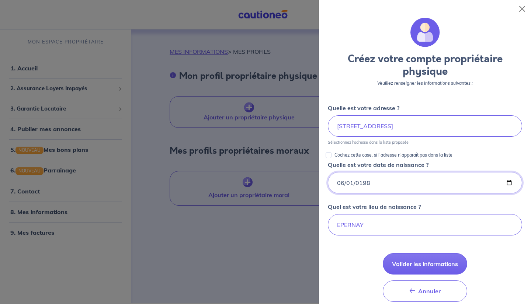
type input "1985-06-01"
click at [351, 125] on input "[STREET_ADDRESS]" at bounding box center [425, 125] width 194 height 21
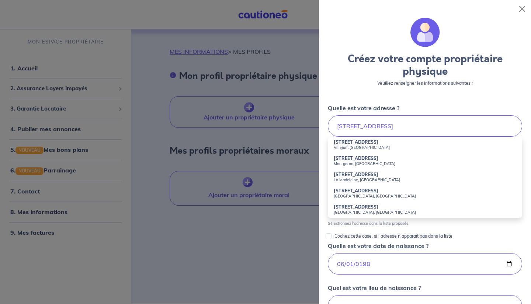
click at [472, 144] on li "101 Avenue de la République Villejuif, France" at bounding box center [425, 145] width 194 height 16
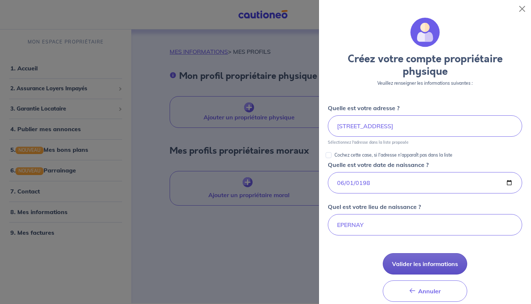
click at [442, 265] on button "Valider les informations" at bounding box center [425, 263] width 84 height 21
click at [350, 123] on input "[STREET_ADDRESS]" at bounding box center [425, 125] width 194 height 21
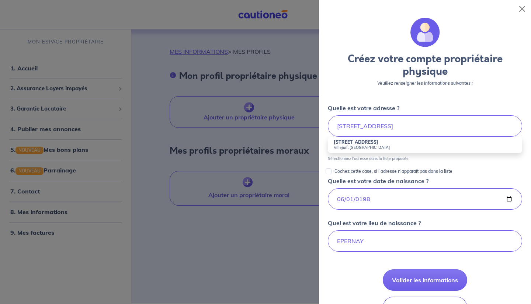
click at [480, 144] on li "103 Avenue de la République Villejuif, France" at bounding box center [425, 145] width 194 height 16
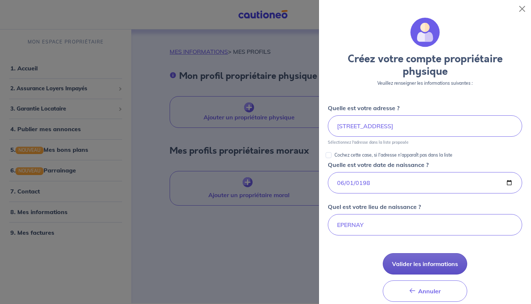
click at [443, 266] on button "Valider les informations" at bounding box center [425, 263] width 84 height 21
click at [342, 124] on input "103 Avenue de la République, Villejuif, France" at bounding box center [425, 125] width 194 height 21
click at [345, 122] on input "103 Avenue de la République, Villejuif, France" at bounding box center [425, 125] width 194 height 21
click at [347, 127] on input "103 Avenue de la République, Villejuif, France" at bounding box center [425, 125] width 194 height 21
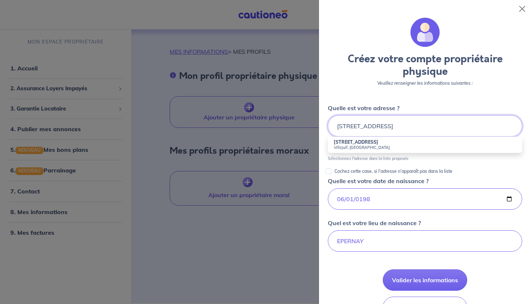
type input "[STREET_ADDRESS]"
click at [346, 196] on input "1985-06-01" at bounding box center [425, 198] width 194 height 21
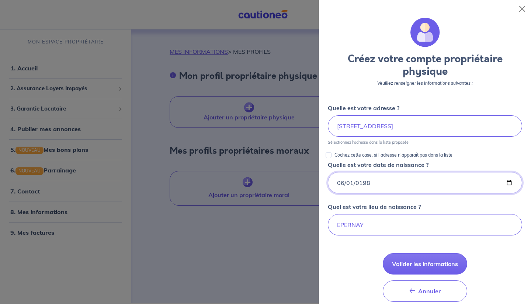
click at [348, 184] on input "1985-06-01" at bounding box center [425, 182] width 194 height 21
click at [341, 183] on input "1985-06-01" at bounding box center [425, 182] width 194 height 21
type input "[DATE]"
click at [439, 266] on button "Valider les informations" at bounding box center [425, 263] width 84 height 21
click at [519, 11] on button "Close" at bounding box center [522, 9] width 12 height 12
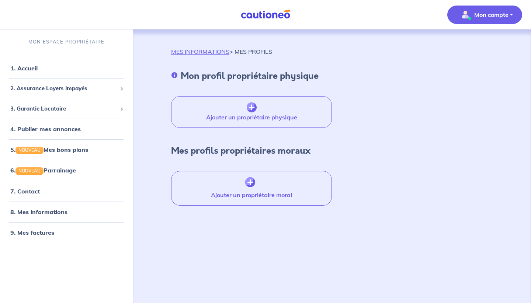
click at [495, 20] on span "Mon compte" at bounding box center [482, 15] width 52 height 12
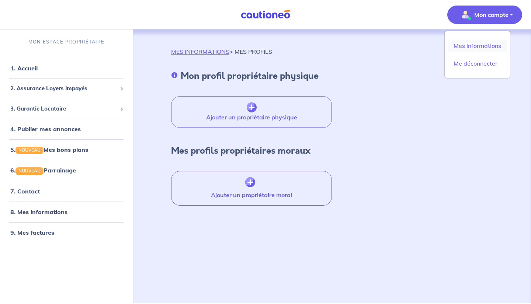
click at [482, 45] on link "Mes informations" at bounding box center [476, 46] width 59 height 12
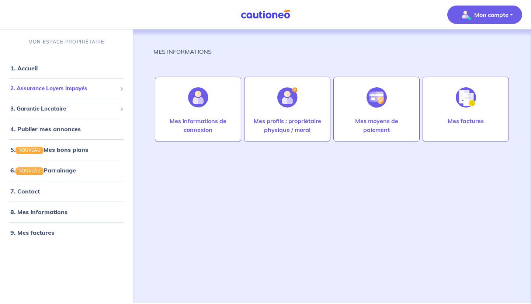
click at [31, 87] on span "2. Assurance Loyers Impayés" at bounding box center [63, 88] width 107 height 8
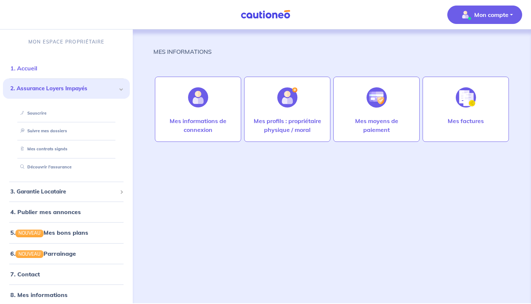
click at [25, 72] on link "1. Accueil" at bounding box center [23, 68] width 27 height 7
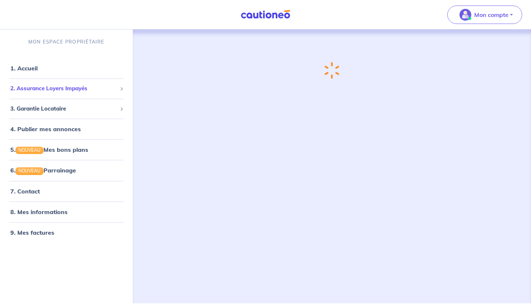
click at [33, 91] on span "2. Assurance Loyers Impayés" at bounding box center [63, 88] width 107 height 8
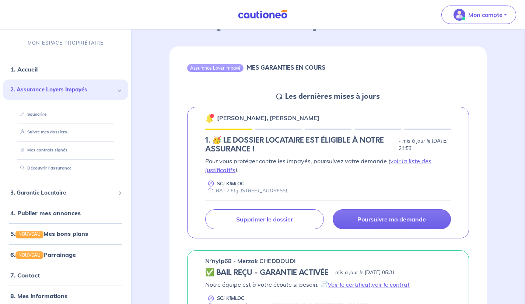
scroll to position [55, 0]
click at [415, 163] on link "voir la liste des justificatifs" at bounding box center [318, 166] width 226 height 16
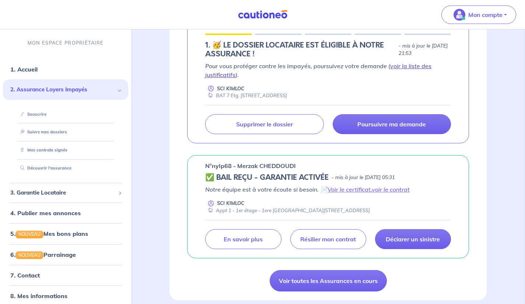
scroll to position [151, 0]
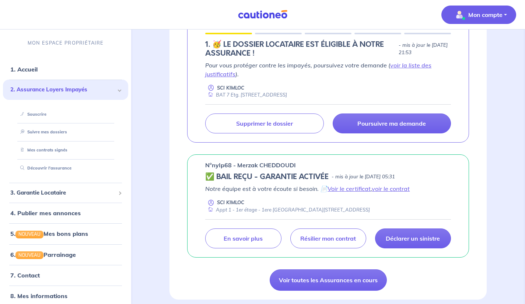
click at [501, 19] on span "Mon compte" at bounding box center [477, 15] width 52 height 12
click at [475, 64] on link "Me déconnecter" at bounding box center [471, 64] width 59 height 12
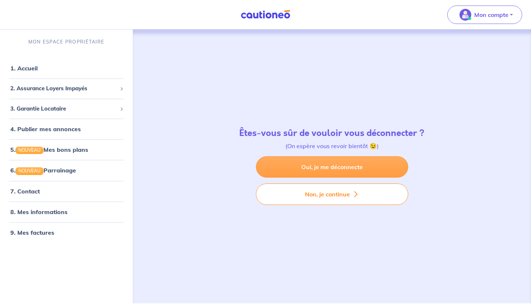
click at [356, 169] on link "Oui, je me déconnecte" at bounding box center [332, 166] width 152 height 21
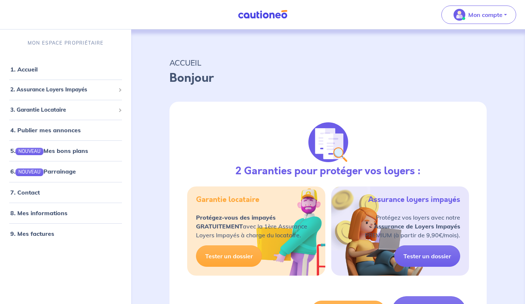
select select "FR"
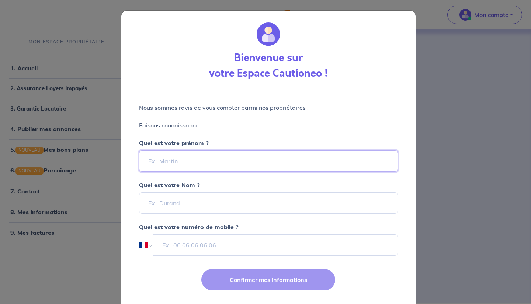
click at [151, 161] on input "Quel est votre prénom ?" at bounding box center [268, 160] width 259 height 21
type input "Quentin"
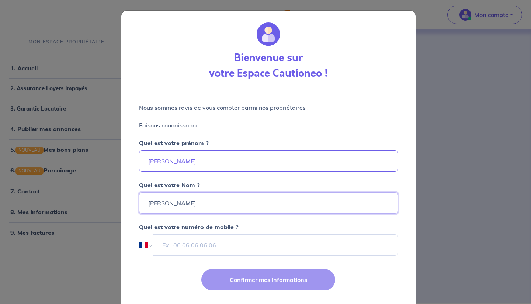
type input "GILBERT"
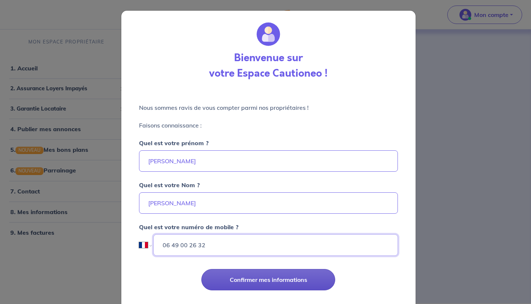
type input "06 49 00 26 32"
click at [290, 279] on button "Confirmer mes informations" at bounding box center [268, 279] width 134 height 21
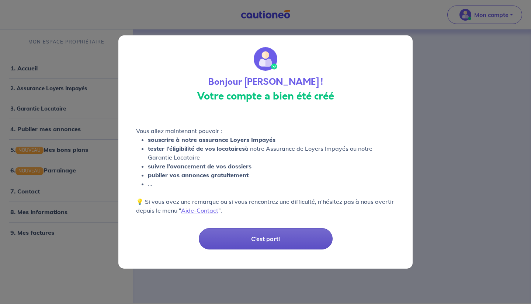
click at [293, 243] on button "C’est parti" at bounding box center [266, 238] width 134 height 21
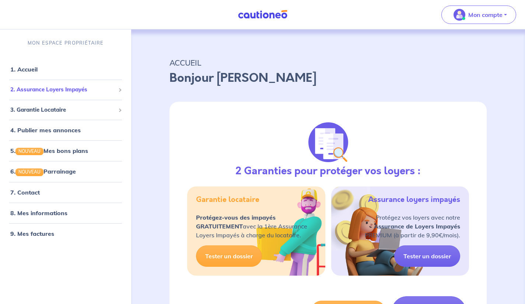
click at [38, 87] on span "2. Assurance Loyers Impayés" at bounding box center [62, 90] width 105 height 8
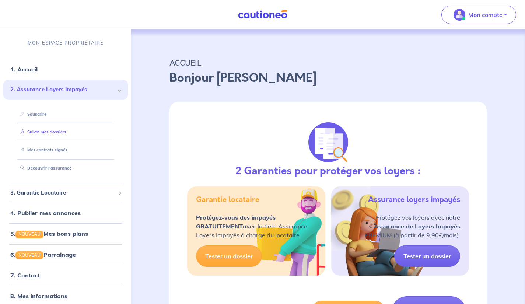
click at [40, 133] on link "Suivre mes dossiers" at bounding box center [41, 131] width 49 height 5
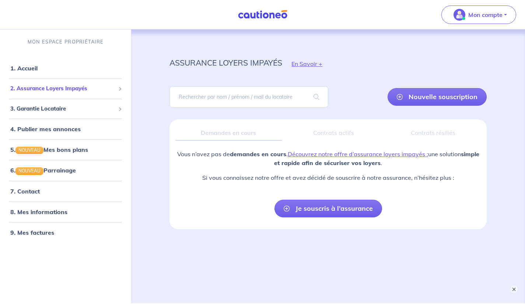
click at [38, 86] on span "2. Assurance Loyers Impayés" at bounding box center [62, 88] width 105 height 8
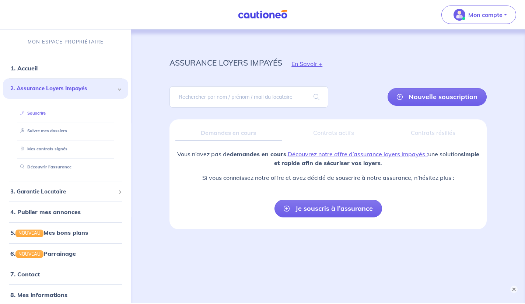
click at [39, 114] on link "Souscrire" at bounding box center [31, 113] width 28 height 5
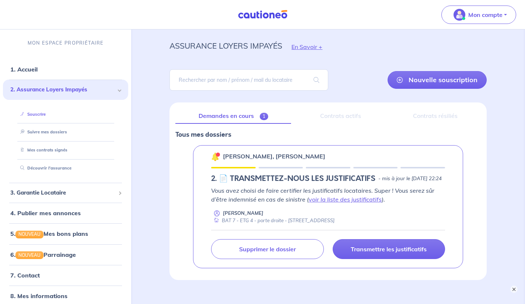
scroll to position [67, 0]
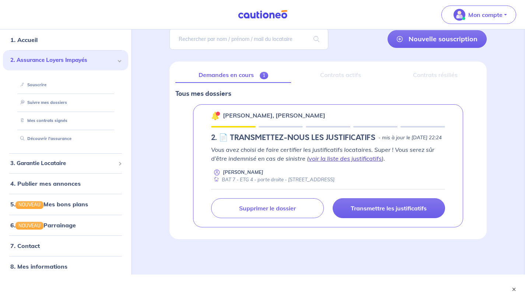
click at [319, 161] on link "voir la liste des justificatifs" at bounding box center [345, 158] width 73 height 7
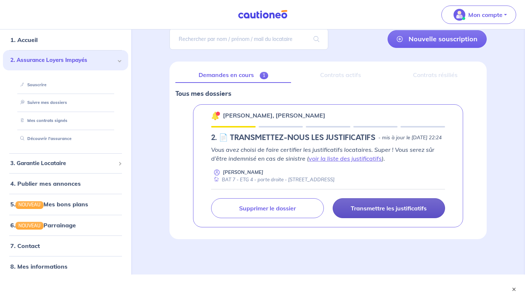
click at [423, 208] on p "Transmettre les justificatifs" at bounding box center [389, 208] width 76 height 7
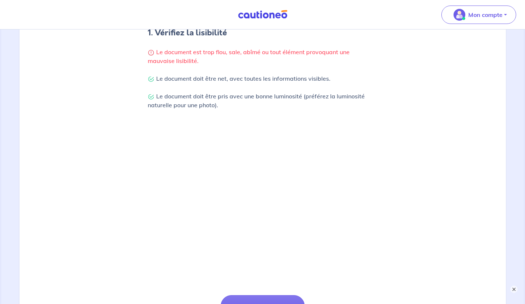
scroll to position [157, 0]
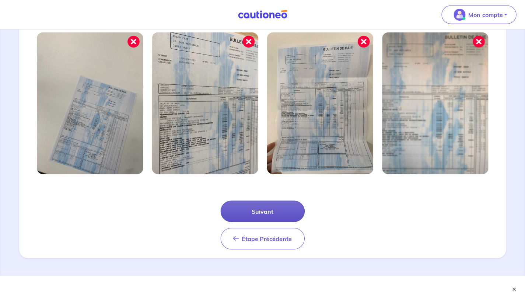
click at [240, 215] on button "Suivant" at bounding box center [263, 211] width 84 height 21
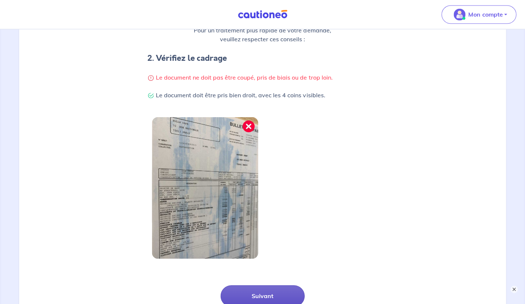
scroll to position [133, 0]
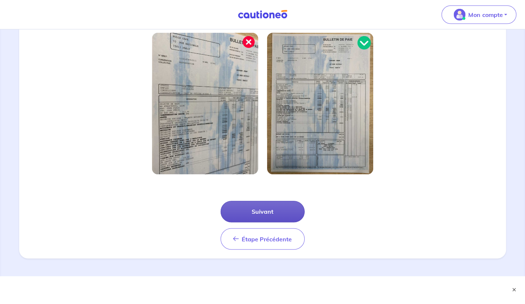
click at [288, 213] on button "Suivant" at bounding box center [263, 211] width 84 height 21
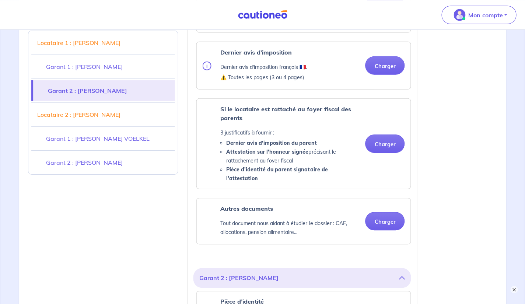
scroll to position [757, 0]
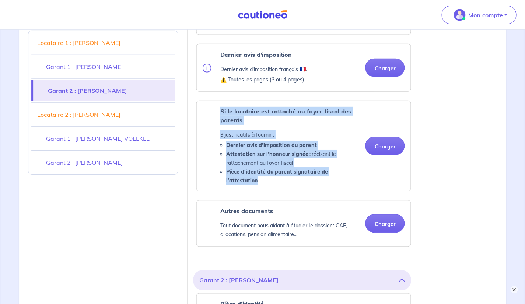
drag, startPoint x: 222, startPoint y: 119, endPoint x: 358, endPoint y: 181, distance: 149.6
click at [358, 181] on div "Si le locataire est rattaché au foyer fiscal des parents 3 justificatifs à four…" at bounding box center [289, 146] width 139 height 78
copy div "Si le locataire est rattaché au foyer fiscal des parents 3 justificatifs à four…"
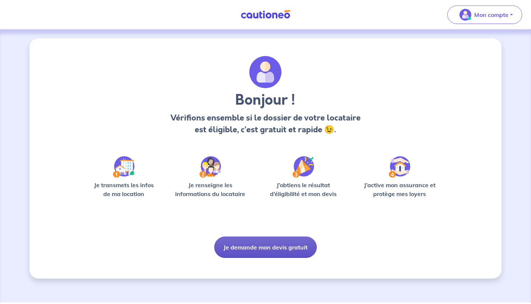
click at [234, 254] on button "Je demande mon devis gratuit" at bounding box center [265, 247] width 102 height 21
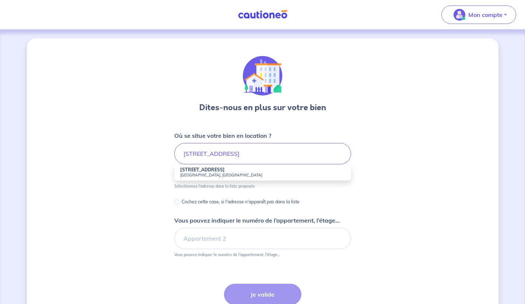
click at [201, 172] on strong "[STREET_ADDRESS]" at bounding box center [202, 170] width 45 height 6
type input "[STREET_ADDRESS]"
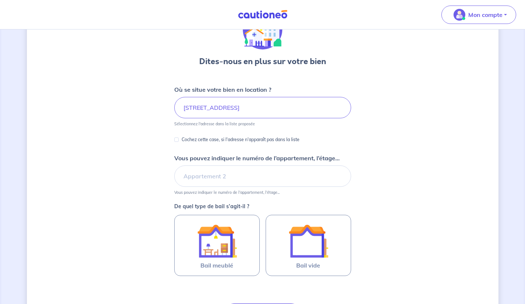
scroll to position [47, 0]
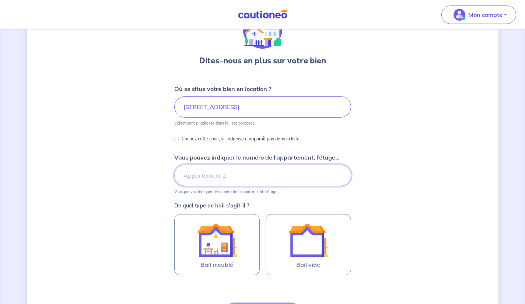
click at [186, 176] on input "Vous pouvez indiquer le numéro de l’appartement, l’étage..." at bounding box center [262, 175] width 177 height 21
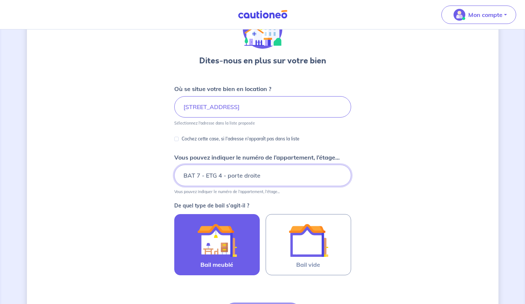
type input "BAT 7 - ETG 4 - porte droite"
click at [232, 253] on img at bounding box center [217, 240] width 40 height 40
click at [0, 0] on input "Bail meublé" at bounding box center [0, 0] width 0 height 0
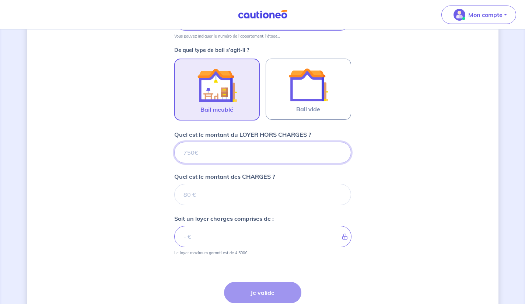
scroll to position [203, 0]
type input "12"
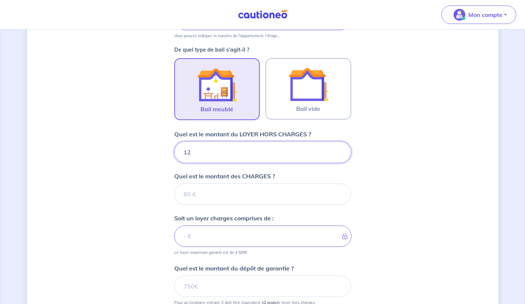
type input "120"
type input "1200"
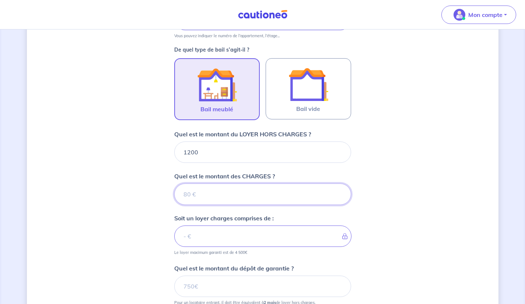
click at [201, 192] on input "Quel est le montant des CHARGES ?" at bounding box center [262, 194] width 177 height 21
type input "49"
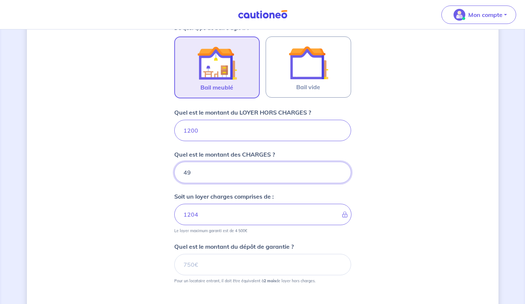
type input "1249"
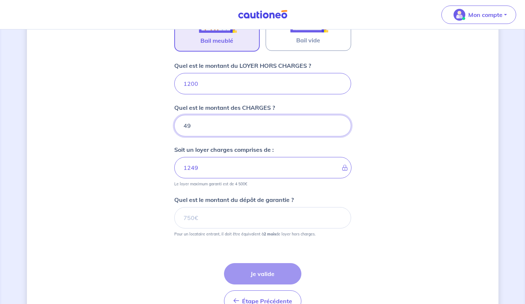
scroll to position [274, 0]
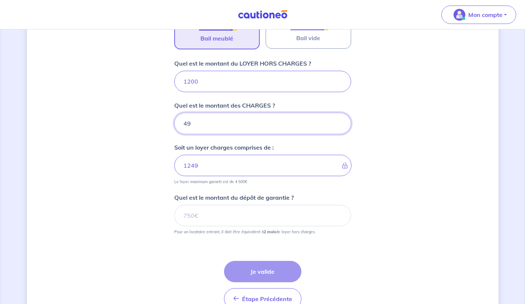
type input "49"
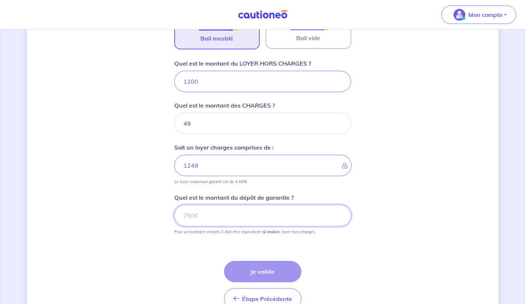
click at [195, 213] on input "Quel est le montant du dépôt de garantie ?" at bounding box center [262, 215] width 177 height 21
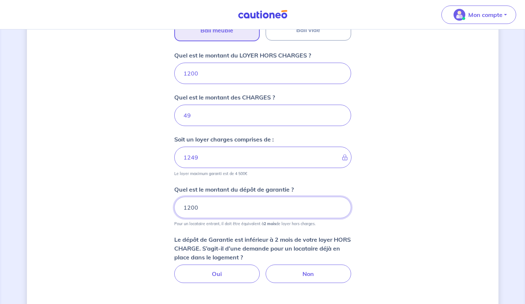
scroll to position [338, 0]
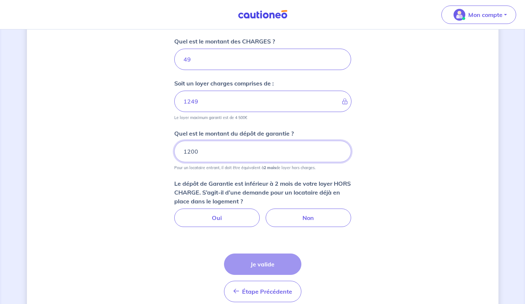
type input "1200"
click at [444, 209] on div "Dites-nous en plus sur votre bien Où se situe votre bien en location ? [STREET_…" at bounding box center [263, 15] width 472 height 628
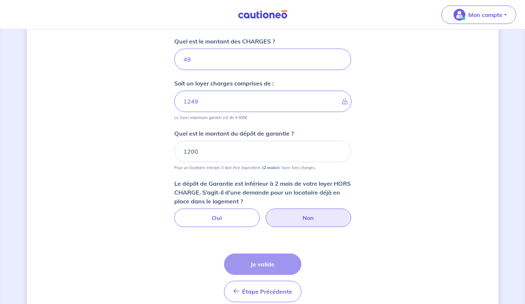
click at [299, 219] on label "Non" at bounding box center [309, 218] width 86 height 18
click at [265, 213] on input "Non" at bounding box center [262, 211] width 5 height 5
radio input "true"
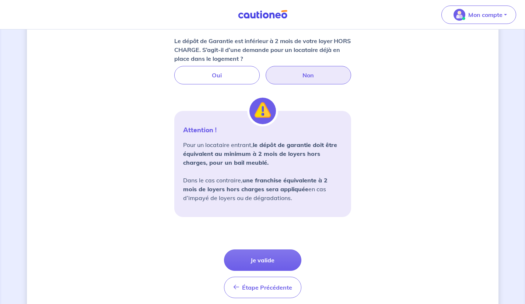
scroll to position [494, 0]
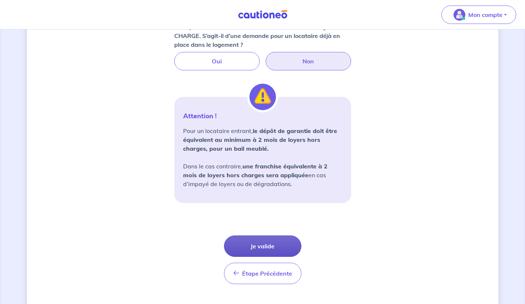
click at [255, 250] on button "Je valide" at bounding box center [262, 246] width 77 height 21
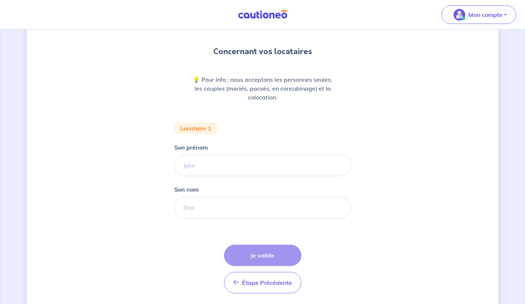
scroll to position [57, 0]
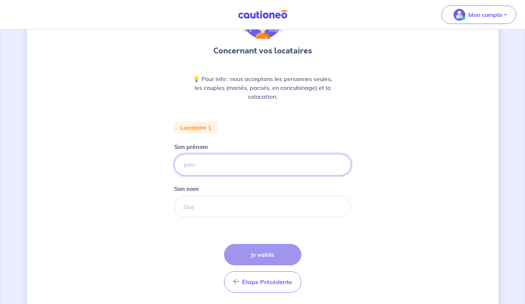
click at [189, 166] on input "Son prénom" at bounding box center [262, 164] width 177 height 21
type input "[PERSON_NAME]"
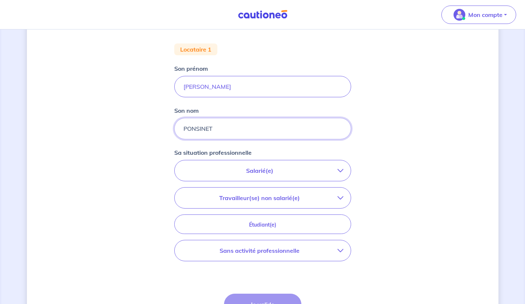
scroll to position [137, 0]
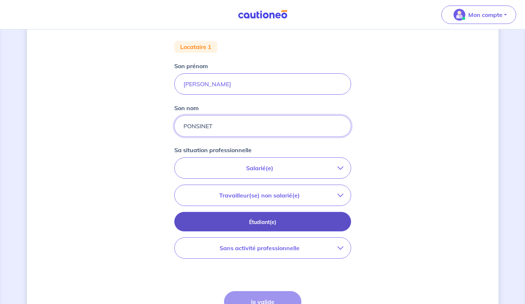
type input "PONSINET"
click at [190, 223] on p "Étudiant(e)" at bounding box center [263, 222] width 158 height 8
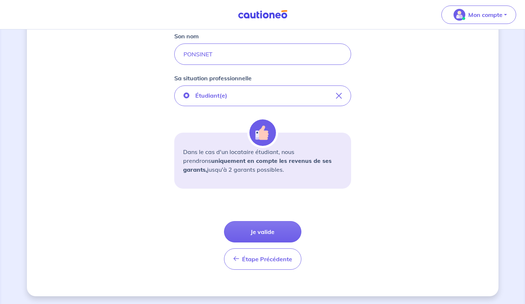
scroll to position [210, 0]
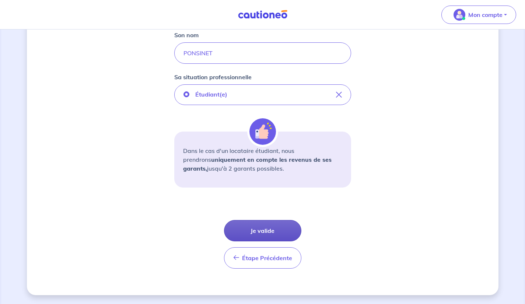
click at [253, 231] on button "Je valide" at bounding box center [262, 230] width 77 height 21
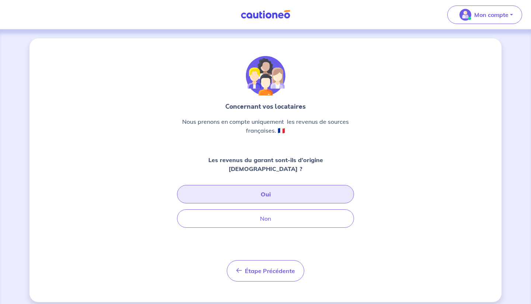
click at [208, 190] on button "Oui" at bounding box center [265, 194] width 177 height 18
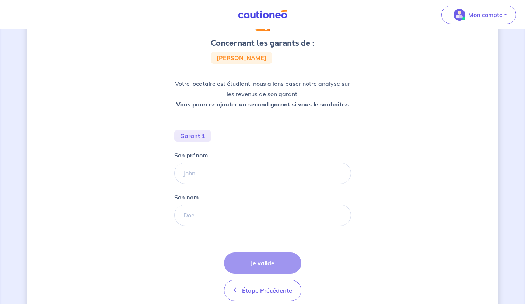
scroll to position [63, 0]
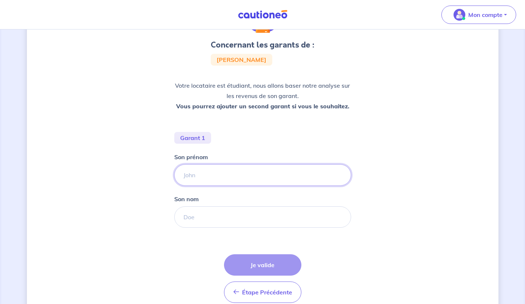
click at [188, 175] on input "Son prénom" at bounding box center [262, 174] width 177 height 21
type input "[PERSON_NAME]"
click at [192, 215] on input "Son nom" at bounding box center [262, 216] width 177 height 21
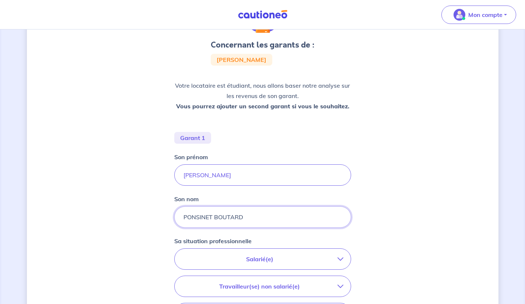
type input "PONSINET BOUTARD"
click at [194, 259] on p "Salarié(e)" at bounding box center [260, 259] width 156 height 9
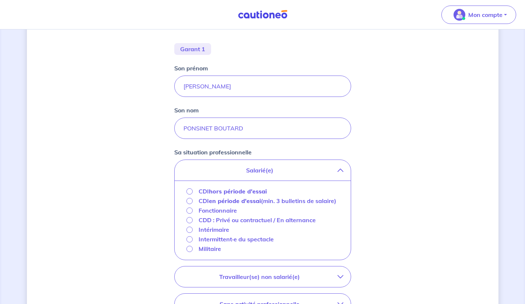
scroll to position [157, 0]
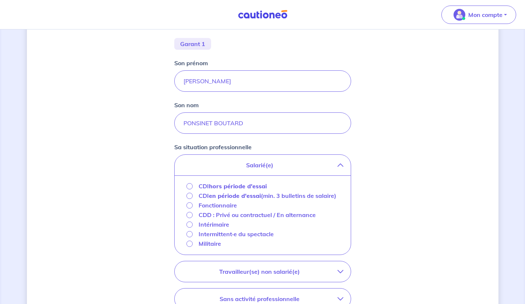
click at [199, 185] on p "CDI hors période d'essai" at bounding box center [233, 186] width 68 height 9
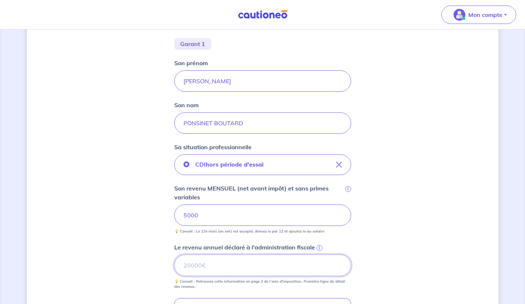
click at [193, 262] on input "Le revenu annuel déclaré à l'administration fiscale i" at bounding box center [262, 265] width 177 height 21
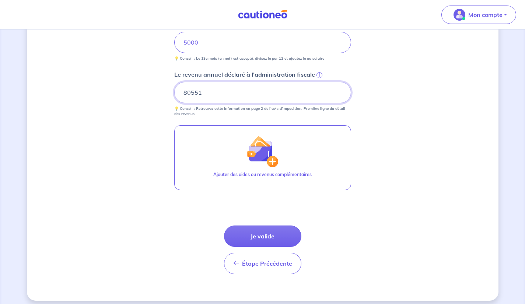
scroll to position [335, 0]
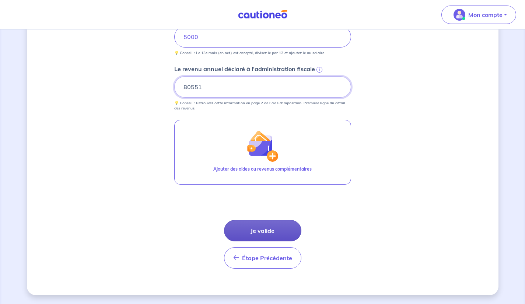
type input "80551"
click at [242, 233] on button "Je valide" at bounding box center [262, 230] width 77 height 21
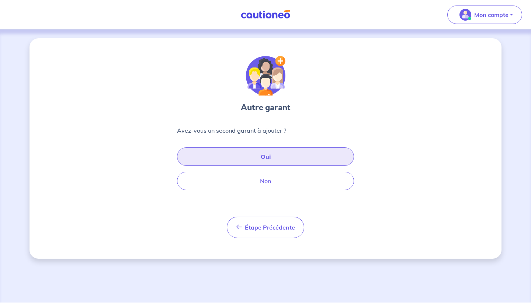
click at [198, 159] on button "Oui" at bounding box center [265, 156] width 177 height 18
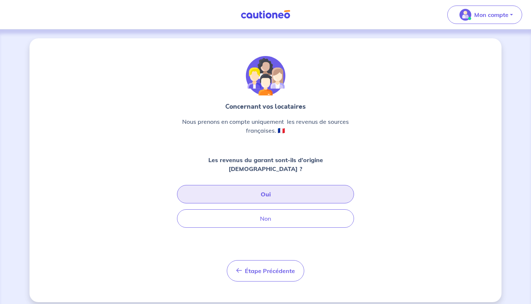
click at [198, 188] on button "Oui" at bounding box center [265, 194] width 177 height 18
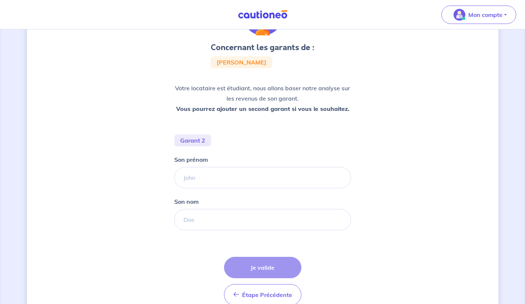
scroll to position [63, 0]
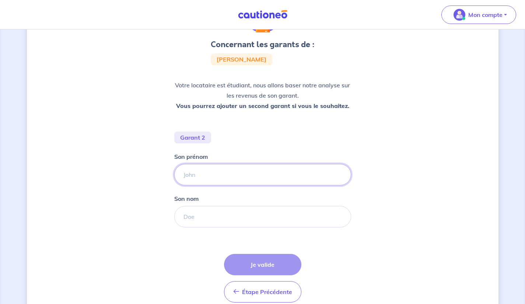
click at [210, 173] on input "Son prénom" at bounding box center [262, 174] width 177 height 21
type input "ALEXANDRE"
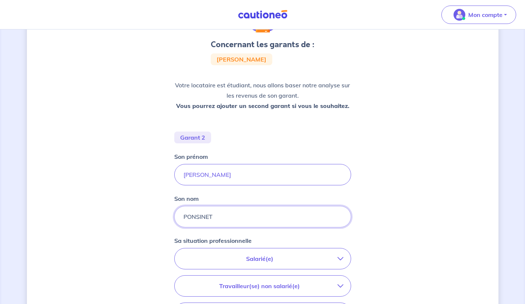
type input "PONSINET"
click at [216, 256] on p "Salarié(e)" at bounding box center [260, 258] width 156 height 9
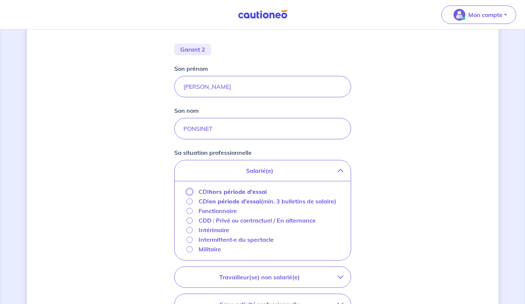
click at [191, 192] on input "CDI hors période d'essai" at bounding box center [190, 192] width 6 height 6
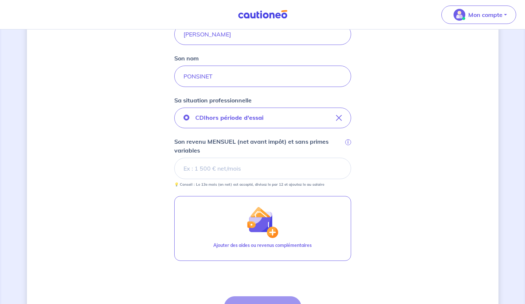
scroll to position [203, 0]
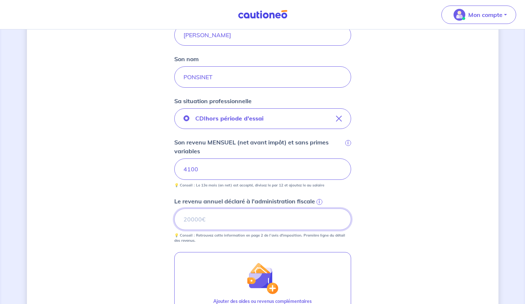
click at [201, 220] on input "Le revenu annuel déclaré à l'administration fiscale i" at bounding box center [262, 219] width 177 height 21
type input "59291"
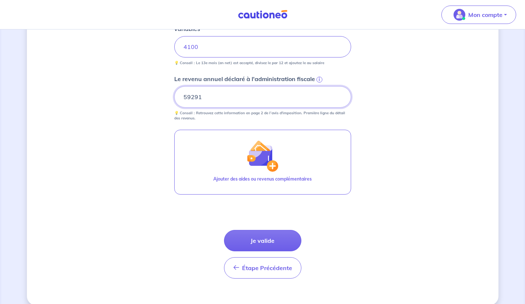
scroll to position [325, 0]
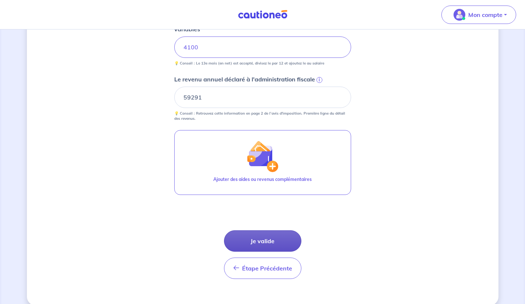
click at [247, 238] on button "Je valide" at bounding box center [262, 240] width 77 height 21
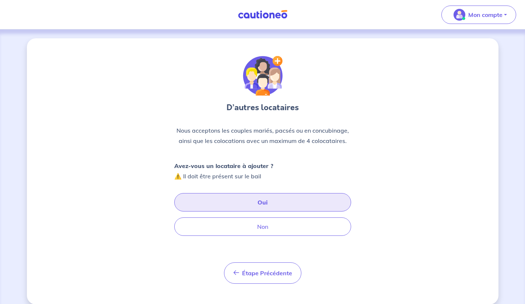
click at [199, 202] on button "Oui" at bounding box center [262, 202] width 177 height 18
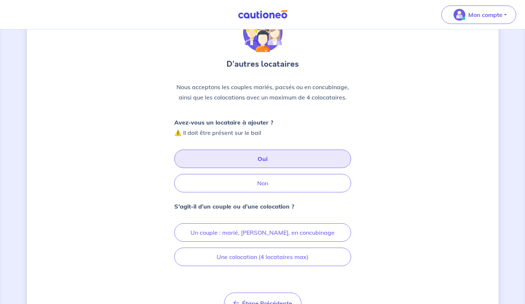
scroll to position [68, 0]
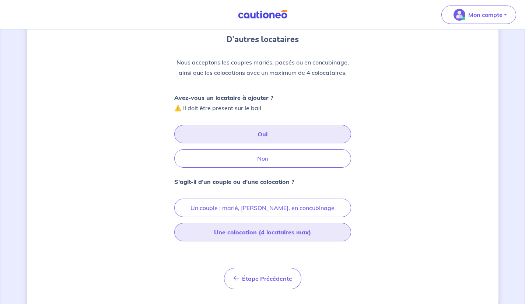
click at [208, 236] on button "Une colocation (4 locataires max)" at bounding box center [262, 232] width 177 height 18
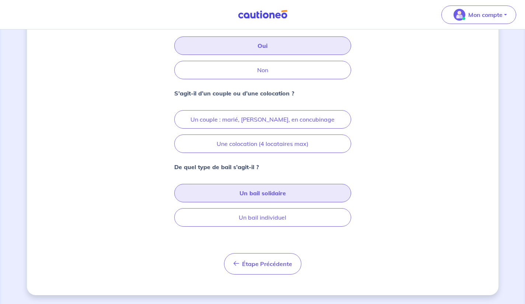
click at [208, 198] on button "Un bail solidaire" at bounding box center [262, 193] width 177 height 18
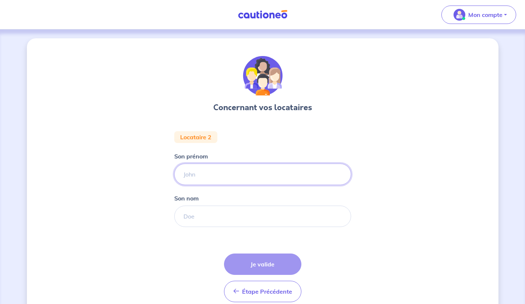
click at [193, 176] on input "Son prénom" at bounding box center [262, 174] width 177 height 21
type input "ELOISE"
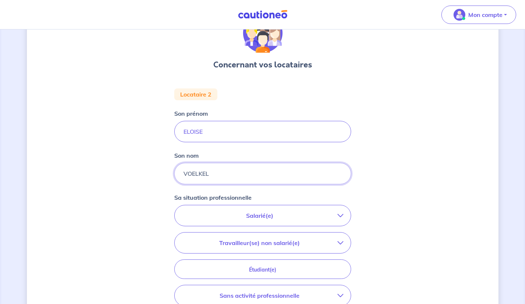
scroll to position [72, 0]
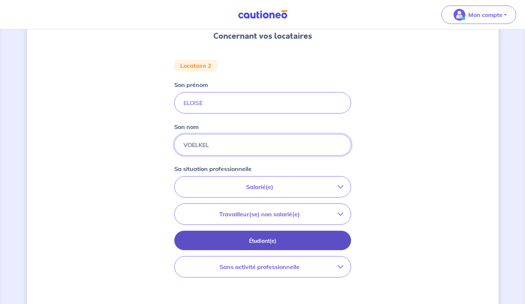
type input "VOELKEL"
click at [198, 245] on button "Étudiant(e)" at bounding box center [262, 241] width 177 height 20
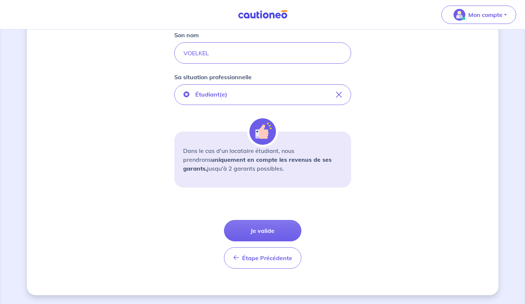
scroll to position [163, 0]
click at [248, 230] on button "Je valide" at bounding box center [262, 230] width 77 height 21
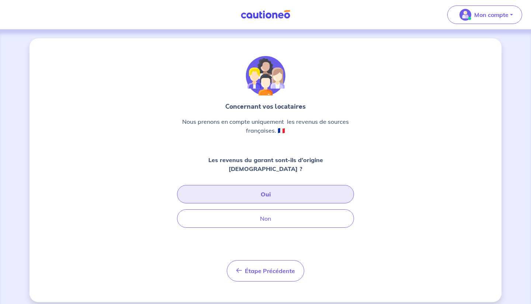
click at [194, 187] on button "Oui" at bounding box center [265, 194] width 177 height 18
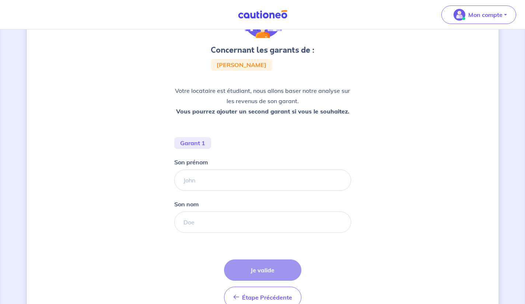
scroll to position [60, 0]
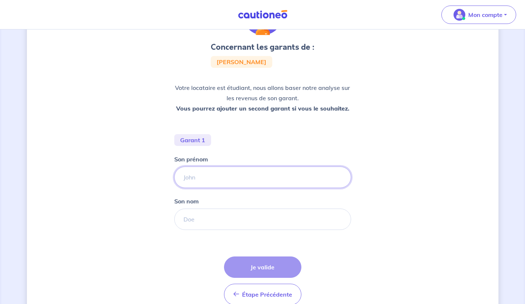
click at [191, 177] on input "Son prénom" at bounding box center [262, 177] width 177 height 21
type input "VERONIQUE"
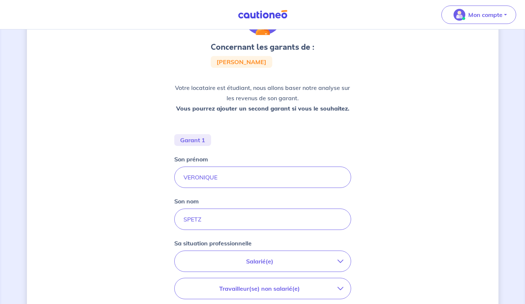
click at [210, 259] on p "Salarié(e)" at bounding box center [260, 261] width 156 height 9
click at [218, 282] on strong "hors période d'essai" at bounding box center [238, 282] width 58 height 7
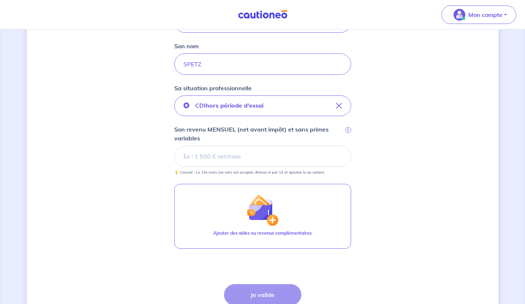
scroll to position [220, 0]
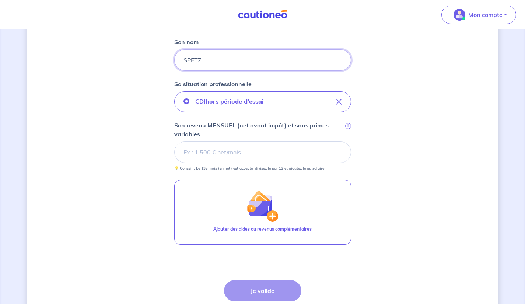
click at [226, 59] on input "SPETZ" at bounding box center [262, 59] width 177 height 21
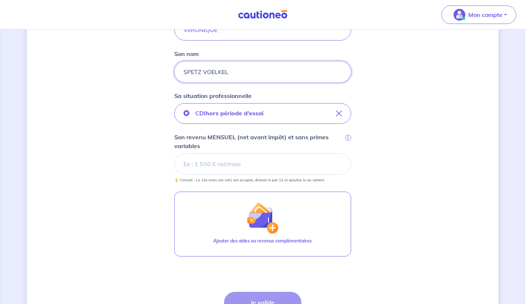
scroll to position [217, 0]
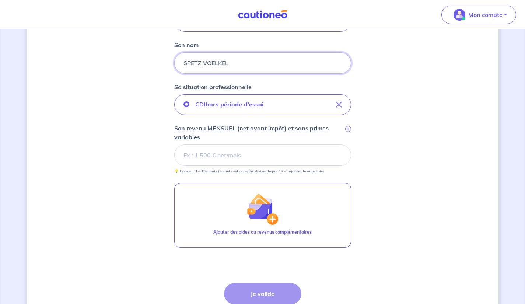
type input "SPETZ VOELKEL"
click at [194, 153] on input "Son revenu MENSUEL (net avant impôt) et sans primes variables i" at bounding box center [262, 154] width 177 height 21
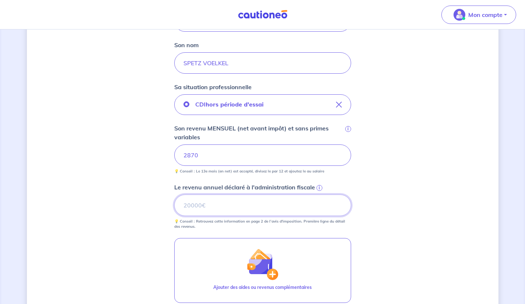
click at [199, 203] on input "Le revenu annuel déclaré à l'administration fiscale i" at bounding box center [262, 205] width 177 height 21
type input "34771"
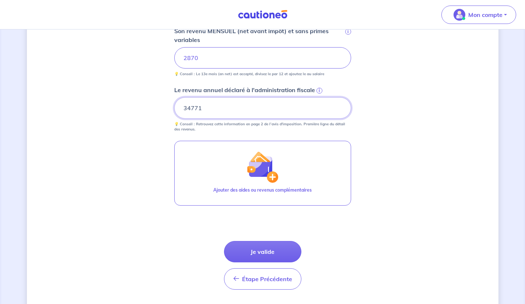
scroll to position [316, 0]
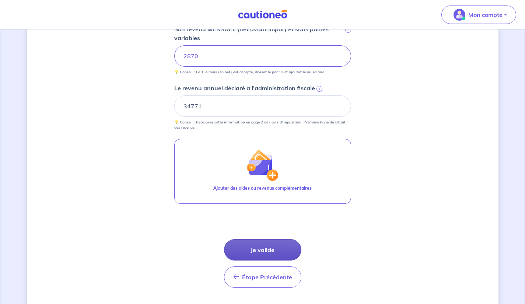
click at [251, 253] on button "Je valide" at bounding box center [262, 249] width 77 height 21
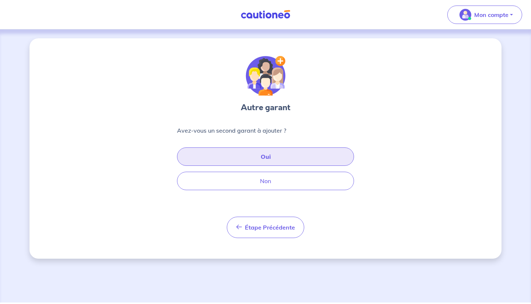
click at [195, 159] on button "Oui" at bounding box center [265, 156] width 177 height 18
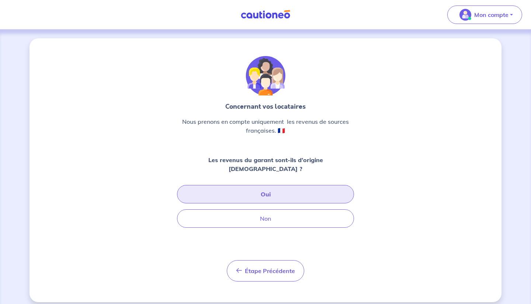
click at [197, 185] on button "Oui" at bounding box center [265, 194] width 177 height 18
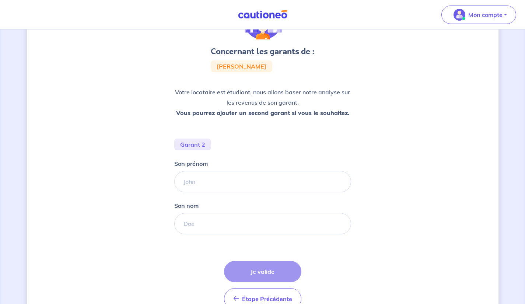
scroll to position [57, 0]
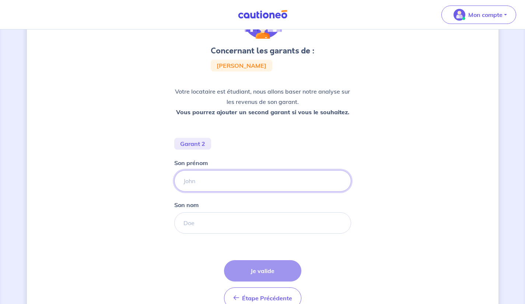
click at [194, 184] on input "Son prénom" at bounding box center [262, 180] width 177 height 21
type input "V"
type input "MARC"
click at [198, 221] on input "Son nom" at bounding box center [262, 222] width 177 height 21
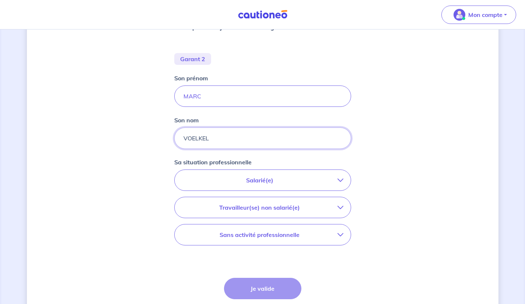
scroll to position [140, 0]
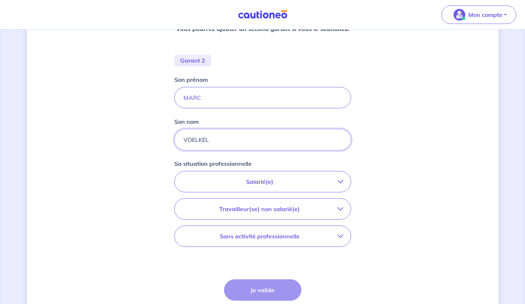
type input "VOELKEL"
click at [217, 182] on p "Salarié(e)" at bounding box center [260, 181] width 156 height 9
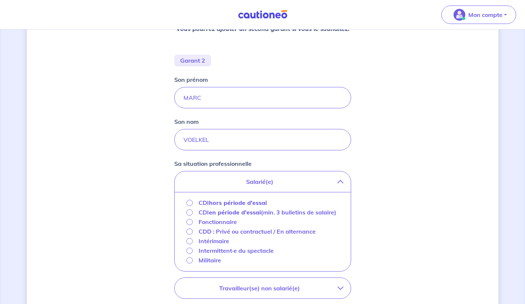
click at [208, 200] on p "CDI hors période d'essai" at bounding box center [233, 202] width 68 height 9
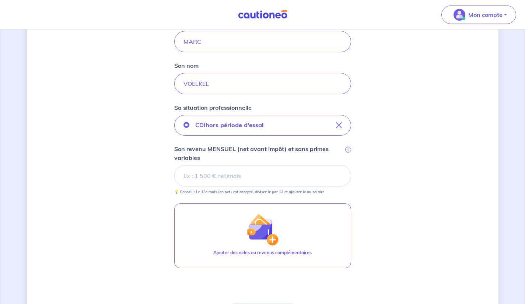
scroll to position [195, 0]
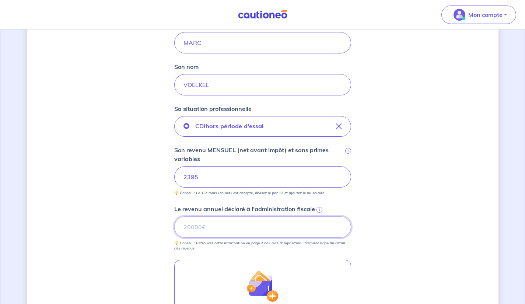
click at [203, 228] on input "Le revenu annuel déclaré à l'administration fiscale i" at bounding box center [262, 226] width 177 height 21
type input "33565"
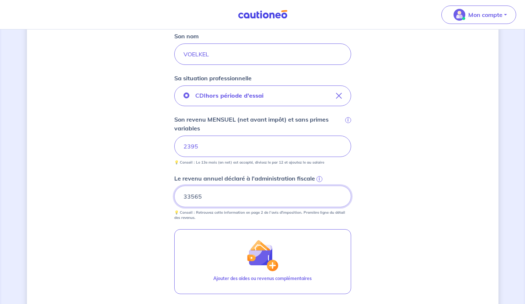
scroll to position [335, 0]
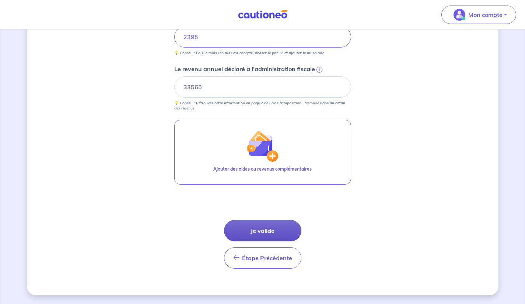
click at [254, 234] on button "Je valide" at bounding box center [262, 230] width 77 height 21
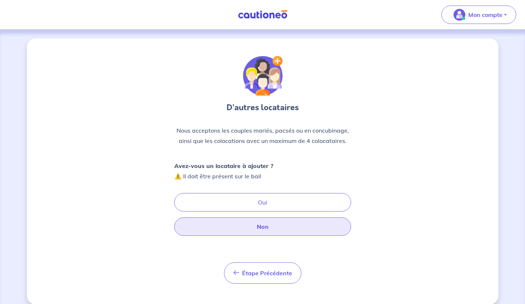
click at [194, 229] on button "Non" at bounding box center [262, 226] width 177 height 18
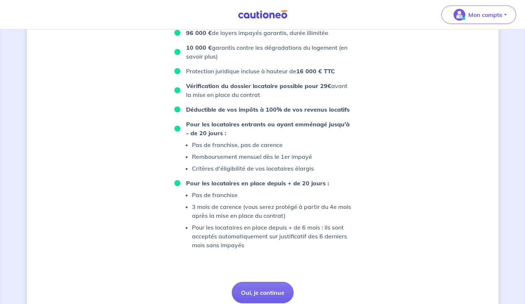
scroll to position [468, 0]
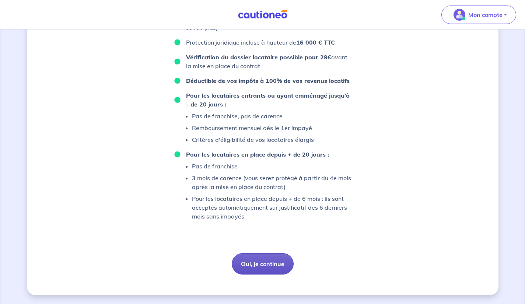
click at [252, 262] on button "Oui, je continue" at bounding box center [263, 263] width 62 height 21
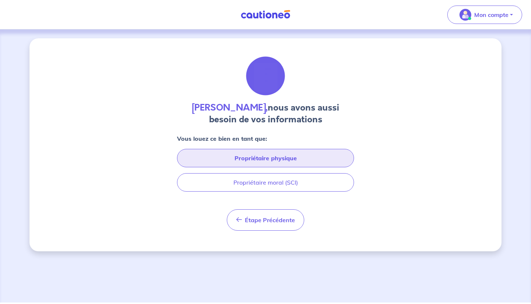
click at [208, 161] on button "Propriétaire physique" at bounding box center [265, 158] width 177 height 18
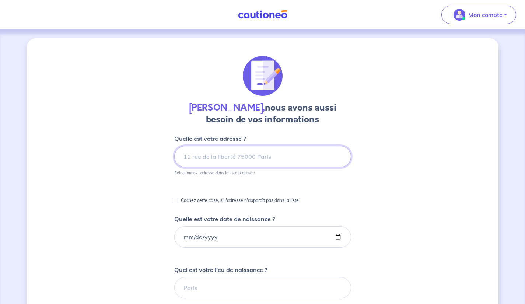
click at [187, 158] on input at bounding box center [262, 156] width 177 height 21
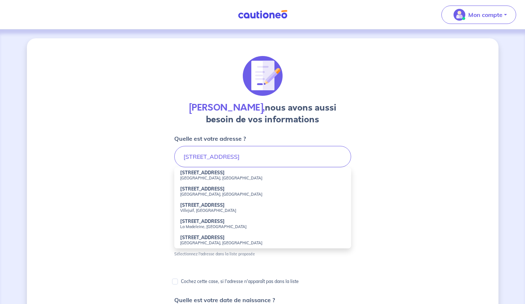
click at [238, 176] on small "Paris, France" at bounding box center [262, 177] width 165 height 5
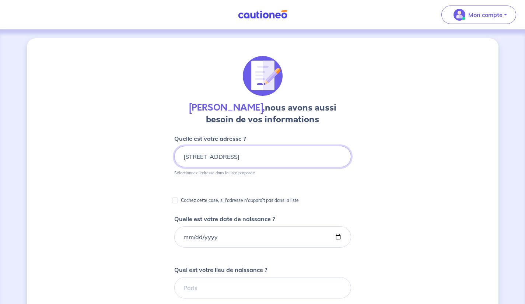
click at [324, 155] on input "101 Avenue de la République, Paris, France" at bounding box center [262, 156] width 177 height 21
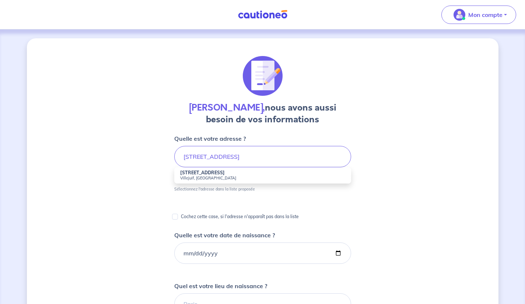
click at [238, 179] on small "Villejuif, France" at bounding box center [262, 177] width 165 height 5
type input "101 Avenue de la République, Villejuif, France"
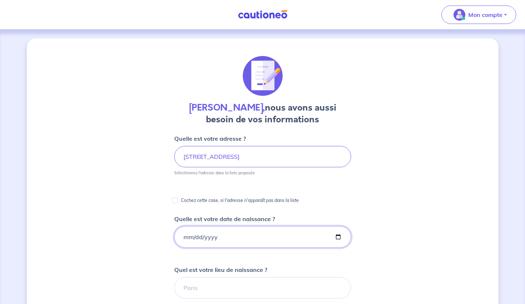
click at [276, 237] on input "Quelle est votre date de naissance ?" at bounding box center [262, 236] width 177 height 21
type input "1985-06-02"
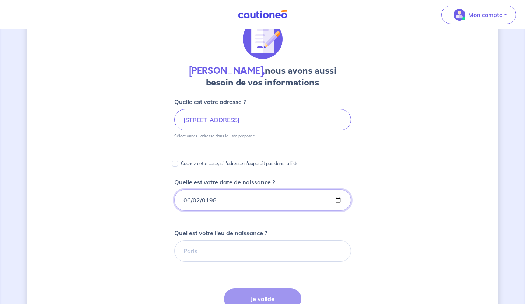
scroll to position [65, 0]
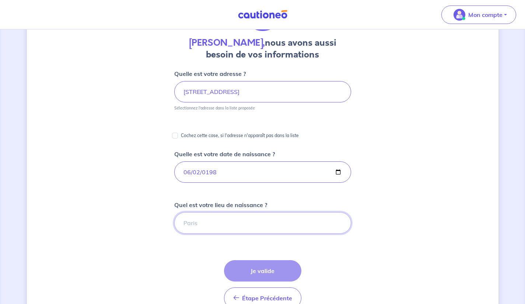
click at [310, 221] on input "Quel est votre lieu de naissance ?" at bounding box center [262, 222] width 177 height 21
type input "EPERNAY"
click at [269, 270] on button "Je valide" at bounding box center [262, 270] width 77 height 21
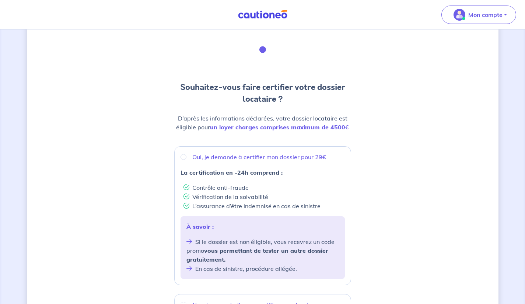
scroll to position [27, 0]
click at [181, 158] on input "Oui, je demande à certifier mon dossier pour 29€" at bounding box center [184, 157] width 6 height 6
radio input "true"
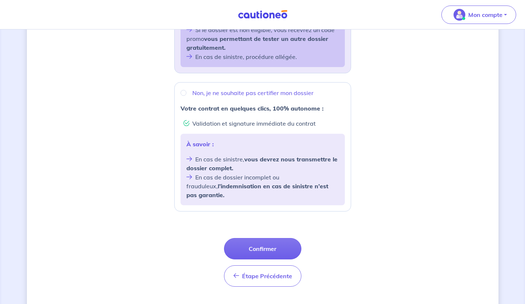
scroll to position [247, 0]
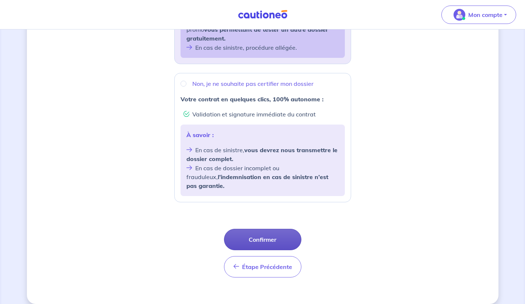
click at [252, 235] on button "Confirmer" at bounding box center [262, 239] width 77 height 21
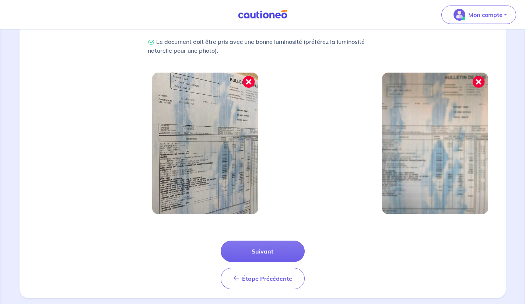
scroll to position [224, 0]
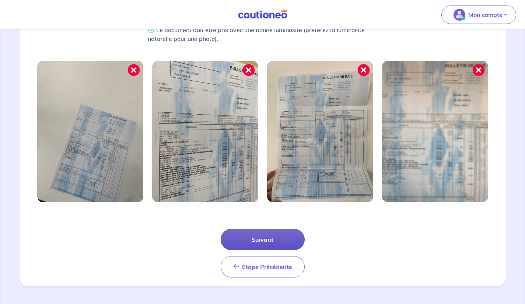
click at [281, 238] on button "Suivant" at bounding box center [263, 239] width 84 height 21
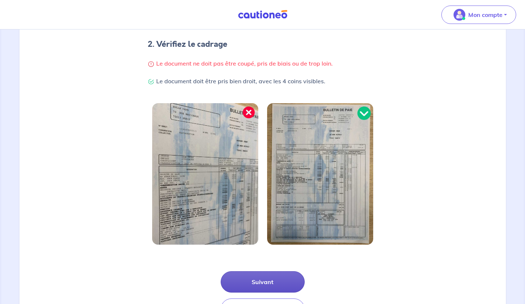
scroll to position [146, 0]
click at [286, 285] on button "Suivant" at bounding box center [263, 281] width 84 height 21
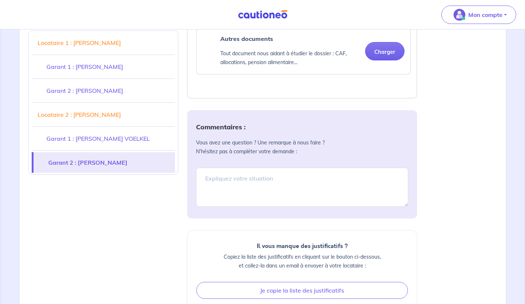
scroll to position [2524, 0]
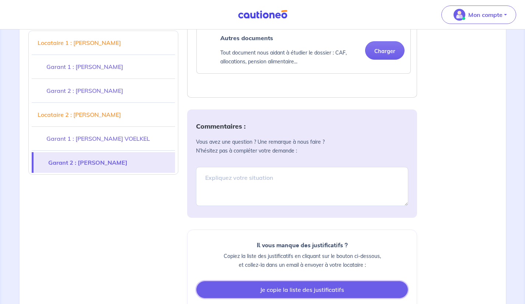
click at [249, 281] on button "Je copie la liste des justificatifs" at bounding box center [302, 289] width 212 height 17
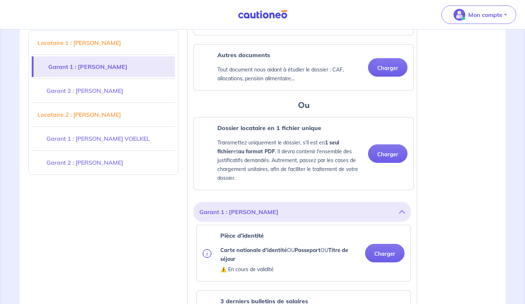
scroll to position [314, 0]
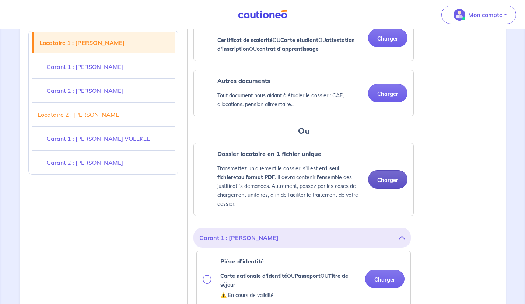
click at [390, 189] on button "Charger" at bounding box center [387, 179] width 39 height 18
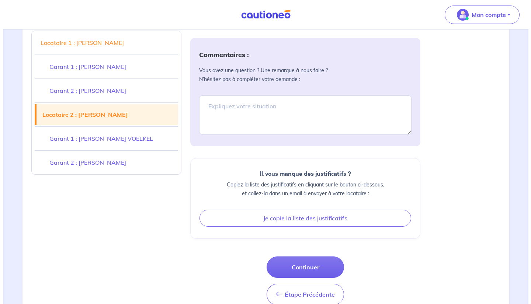
scroll to position [2624, 0]
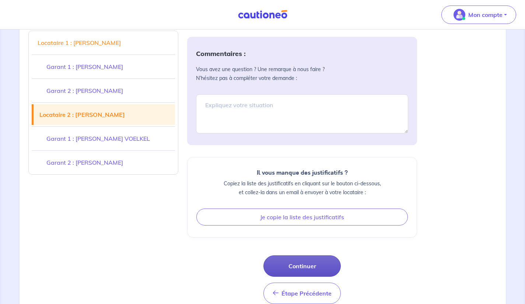
click at [294, 255] on button "Continuer" at bounding box center [302, 265] width 77 height 21
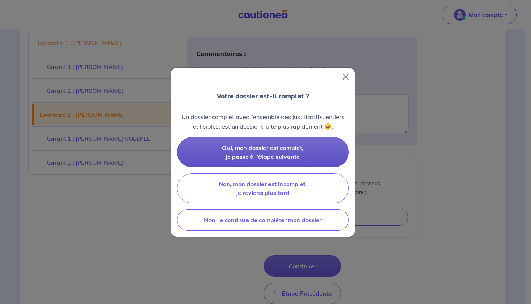
click at [224, 157] on button "Oui, mon dossier est complet, je passe à l’étape suivante" at bounding box center [263, 152] width 172 height 30
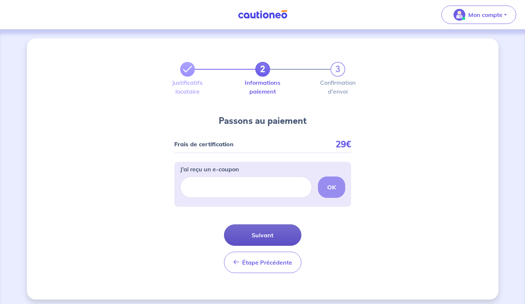
click at [249, 237] on button "Suivant" at bounding box center [262, 234] width 77 height 21
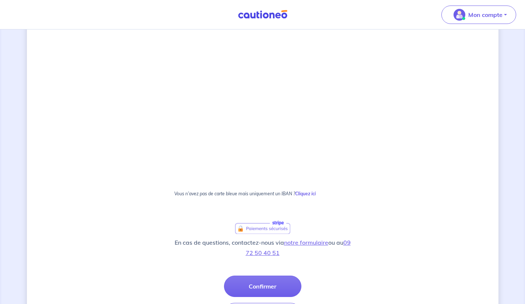
scroll to position [173, 0]
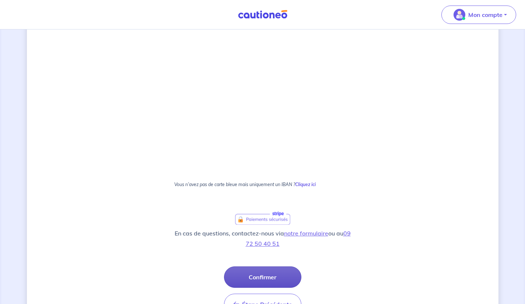
click at [242, 282] on button "Confirmer" at bounding box center [262, 276] width 77 height 21
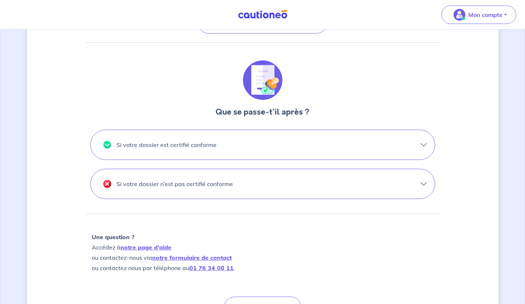
scroll to position [176, 0]
click at [132, 182] on p "Si votre dossier n’est pas certifié conforme" at bounding box center [174, 184] width 116 height 12
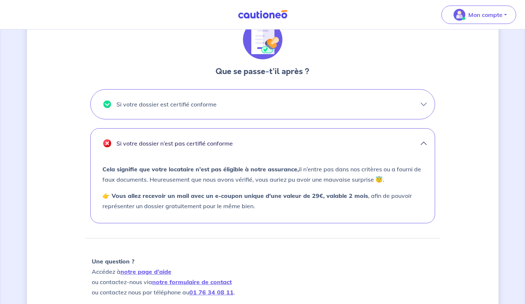
scroll to position [223, 0]
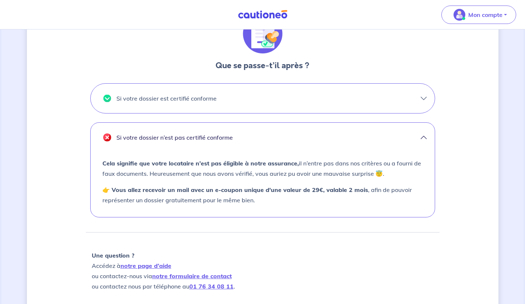
click at [127, 101] on p "Si votre dossier est certifié conforme" at bounding box center [166, 99] width 100 height 12
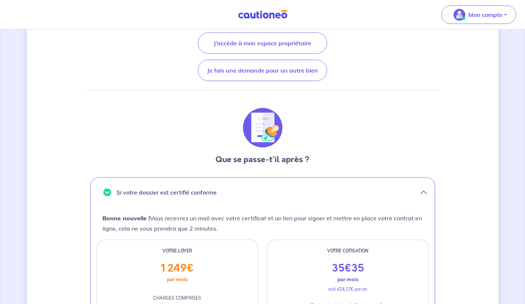
scroll to position [0, 0]
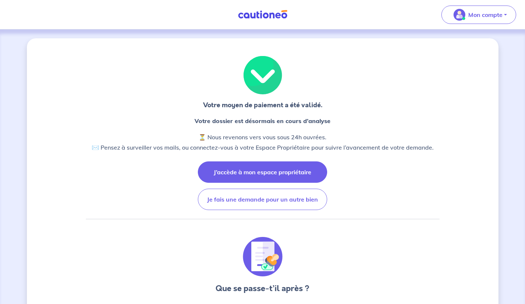
click at [295, 174] on button "J’accède à mon espace propriétaire" at bounding box center [262, 171] width 129 height 21
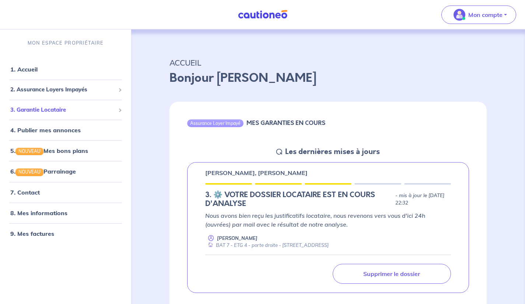
click at [32, 109] on span "3. Garantie Locataire" at bounding box center [62, 109] width 105 height 8
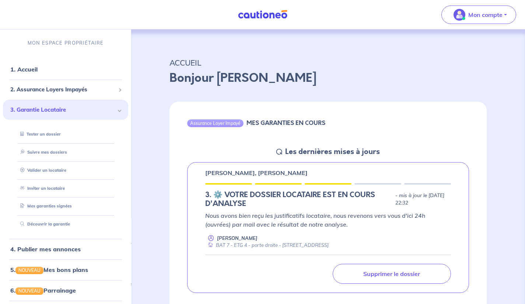
click at [26, 107] on span "3. Garantie Locataire" at bounding box center [62, 109] width 105 height 8
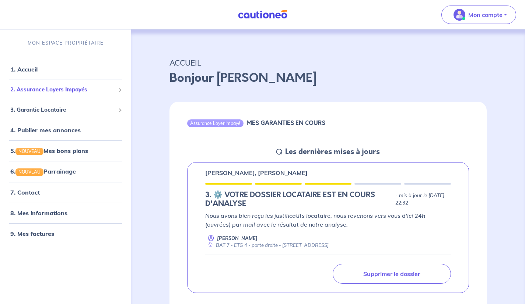
click at [31, 90] on span "2. Assurance Loyers Impayés" at bounding box center [62, 90] width 105 height 8
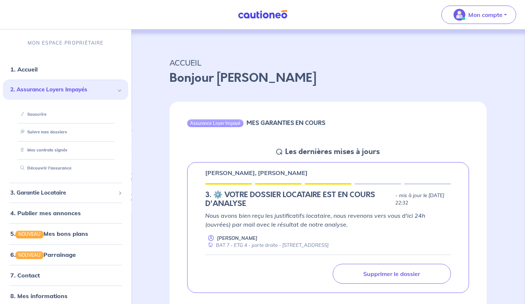
click at [25, 90] on span "2. Assurance Loyers Impayés" at bounding box center [62, 90] width 105 height 8
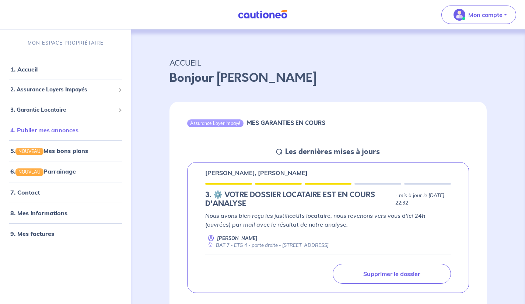
click at [34, 130] on link "4. Publier mes annonces" at bounding box center [44, 129] width 68 height 7
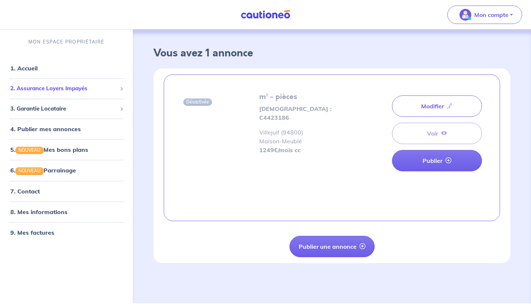
click at [26, 89] on span "2. Assurance Loyers Impayés" at bounding box center [63, 88] width 107 height 8
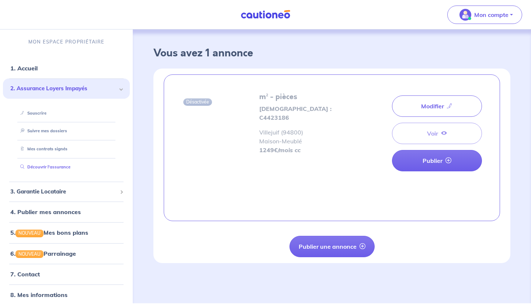
click at [41, 167] on link "Découvrir l'assurance" at bounding box center [43, 166] width 53 height 5
click at [19, 69] on link "1. Accueil" at bounding box center [23, 68] width 27 height 7
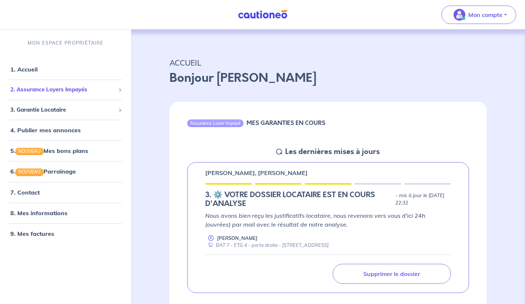
click at [25, 92] on span "2. Assurance Loyers Impayés" at bounding box center [62, 90] width 105 height 8
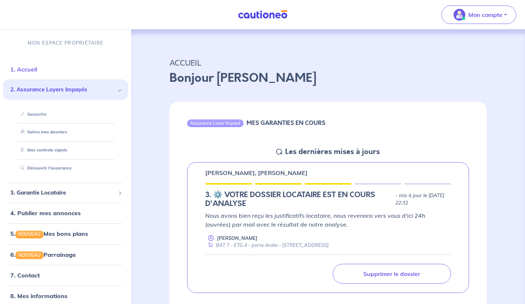
click at [21, 66] on link "1. Accueil" at bounding box center [23, 69] width 27 height 7
